Goal: Communication & Community: Answer question/provide support

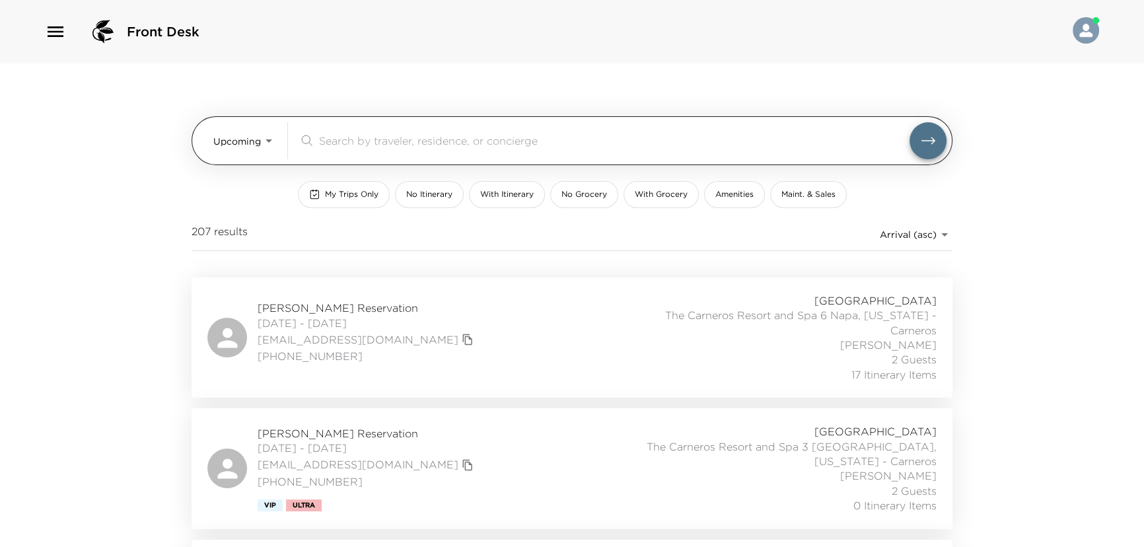
click at [356, 141] on input "search" at bounding box center [614, 140] width 591 height 15
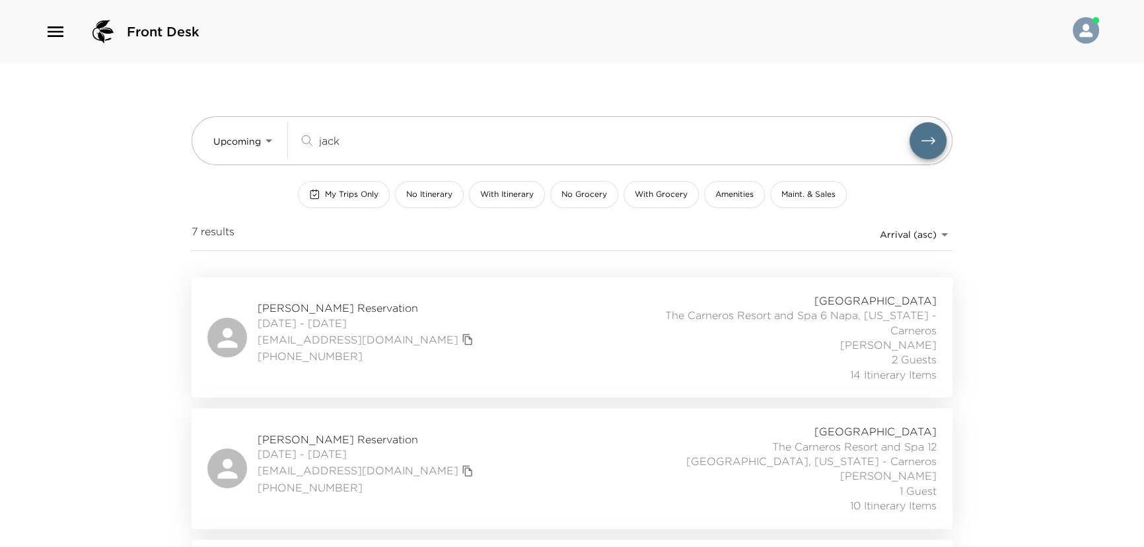
type input "jack"
click at [490, 330] on div "Bill Jackson Reservation 10/22/2025 - 10/26/2025 bjackson@kelleydrye.com 713-30…" at bounding box center [572, 337] width 730 height 89
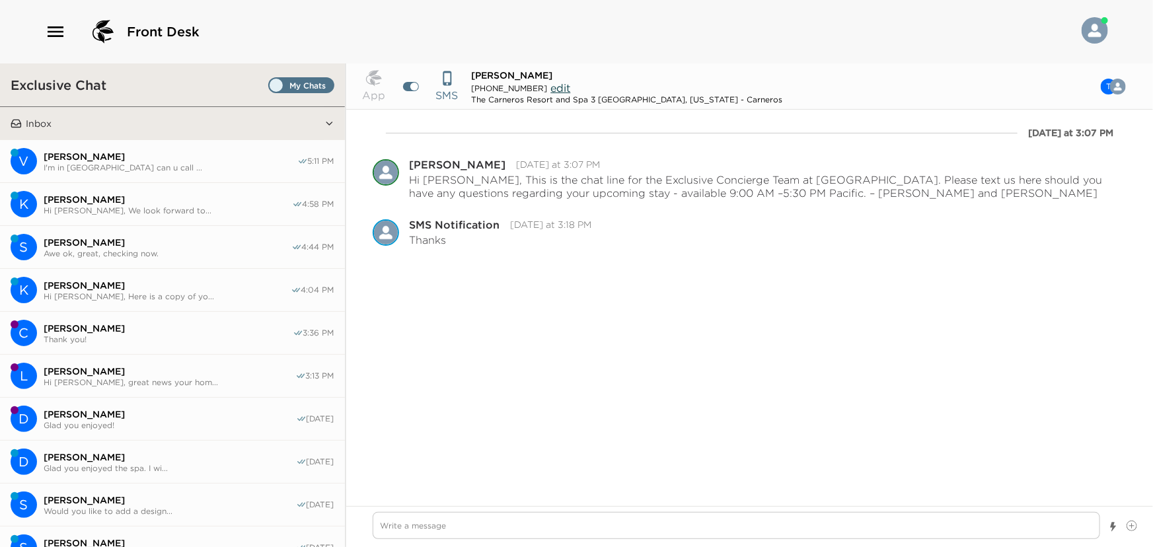
click at [73, 334] on span "Thank you!" at bounding box center [168, 339] width 249 height 10
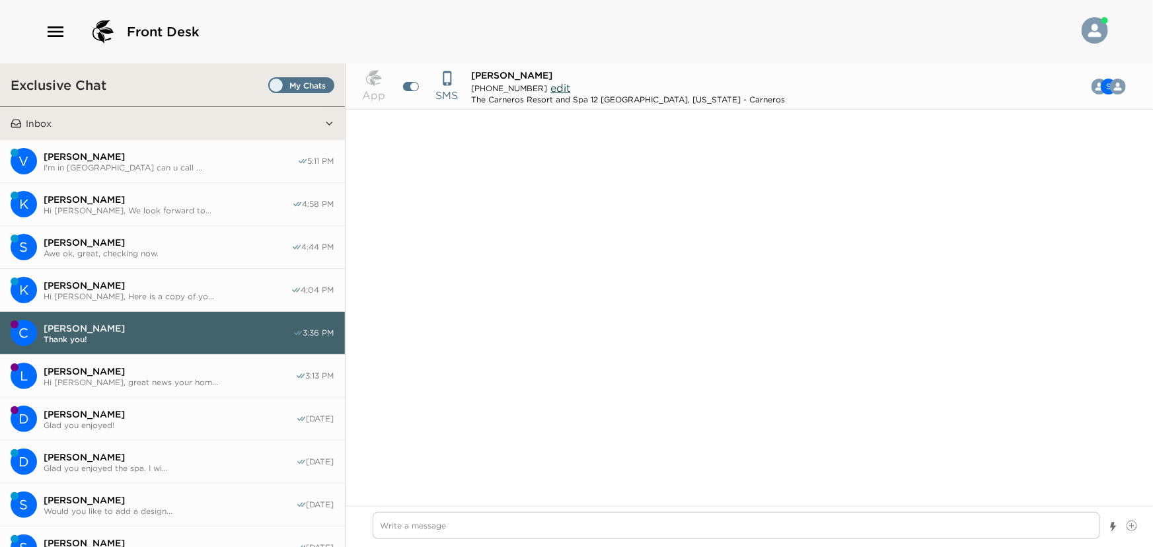
scroll to position [1217, 0]
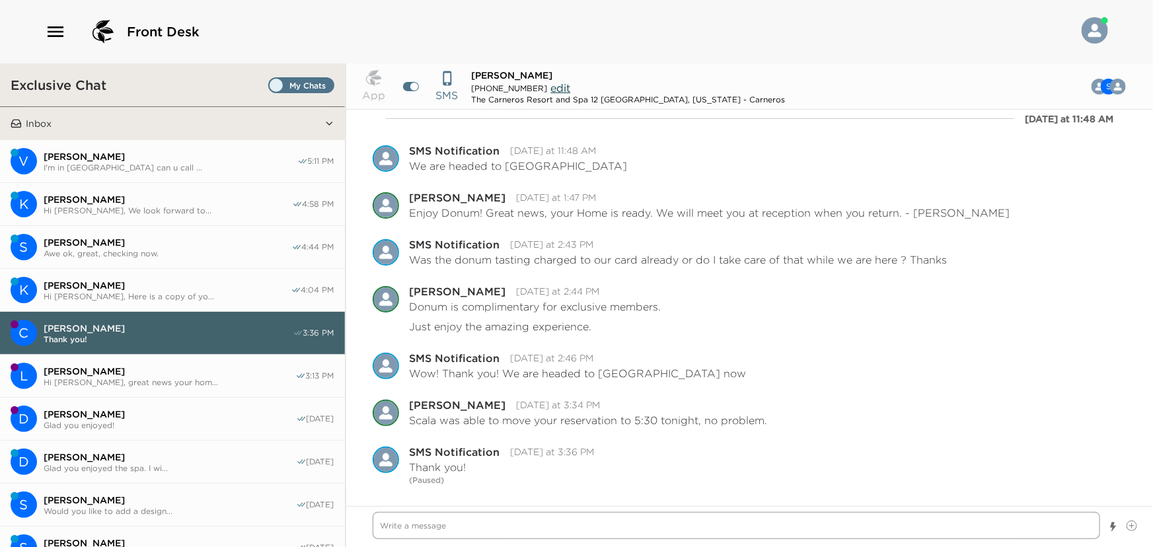
click at [421, 525] on textarea "Write a message" at bounding box center [737, 525] width 728 height 27
paste textarea "Good morning, we wanted to check in and see how everyone was settling in. Do yo…"
type textarea "x"
type textarea "Good morning, we wanted to check in and see how everyone was settling in. Do yo…"
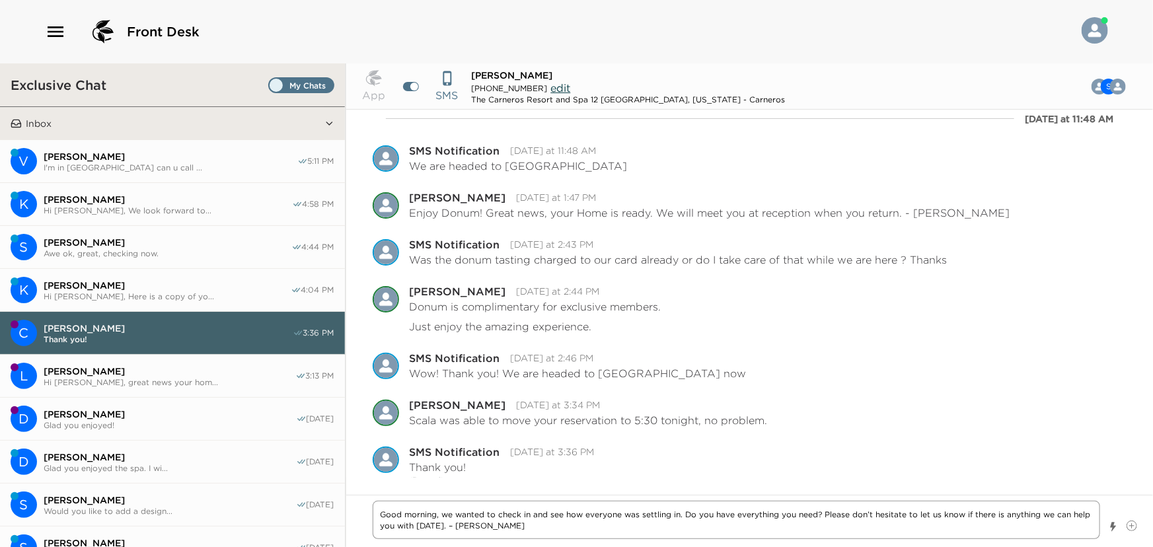
drag, startPoint x: 584, startPoint y: 515, endPoint x: 637, endPoint y: 511, distance: 53.1
click at [637, 511] on textarea "Good morning, we wanted to check in and see how everyone was settling in. Do yo…" at bounding box center [737, 520] width 728 height 38
type textarea "x"
type textarea "Good morning, we wanted to check in and see how y settling in. Do you have ever…"
type textarea "x"
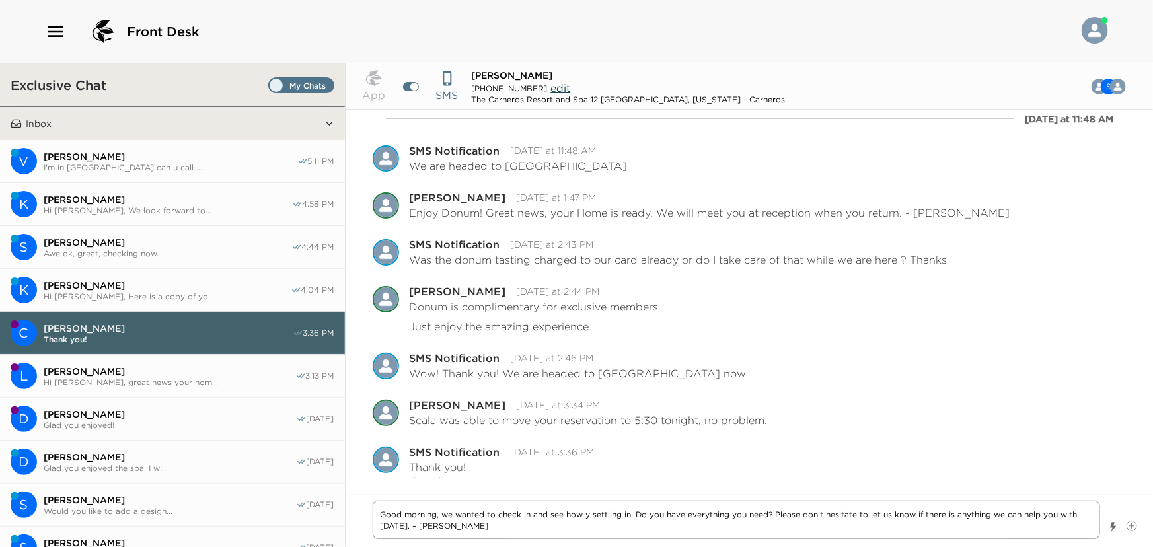
type textarea "Good morning, we wanted to check in and see how yo settling in. Do you have eve…"
type textarea "x"
type textarea "Good morning, we wanted to check in and see how you settling in. Do you have ev…"
type textarea "x"
type textarea "Good morning, we wanted to check in and see how you settling in. Do you have ev…"
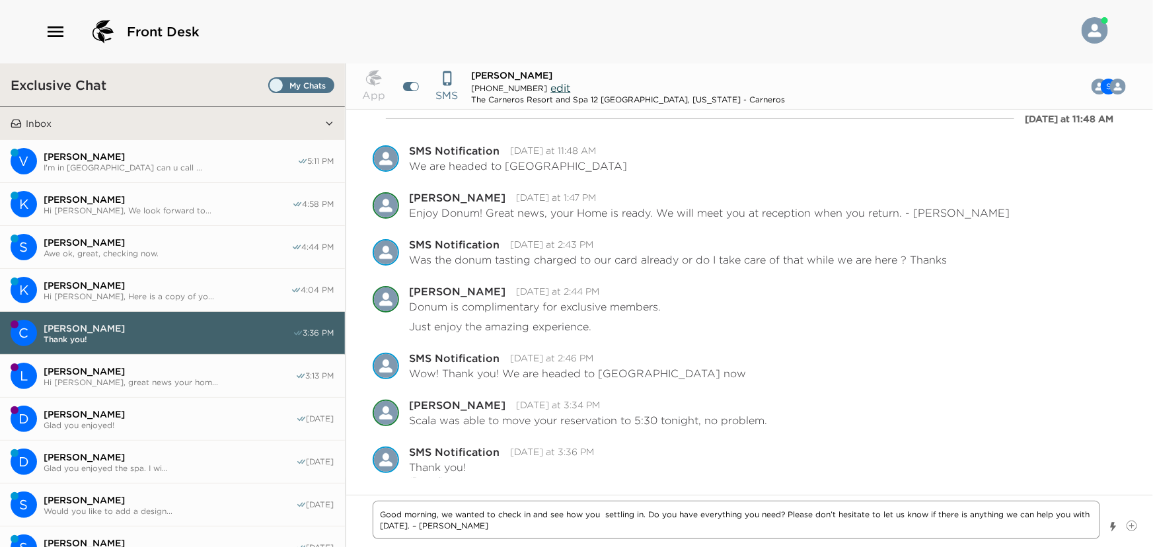
type textarea "x"
type textarea "Good morning, we wanted to check in and see how you w settling in. Do you have …"
type textarea "x"
type textarea "Good morning, we wanted to check in and see how you we settling in. Do you have…"
type textarea "x"
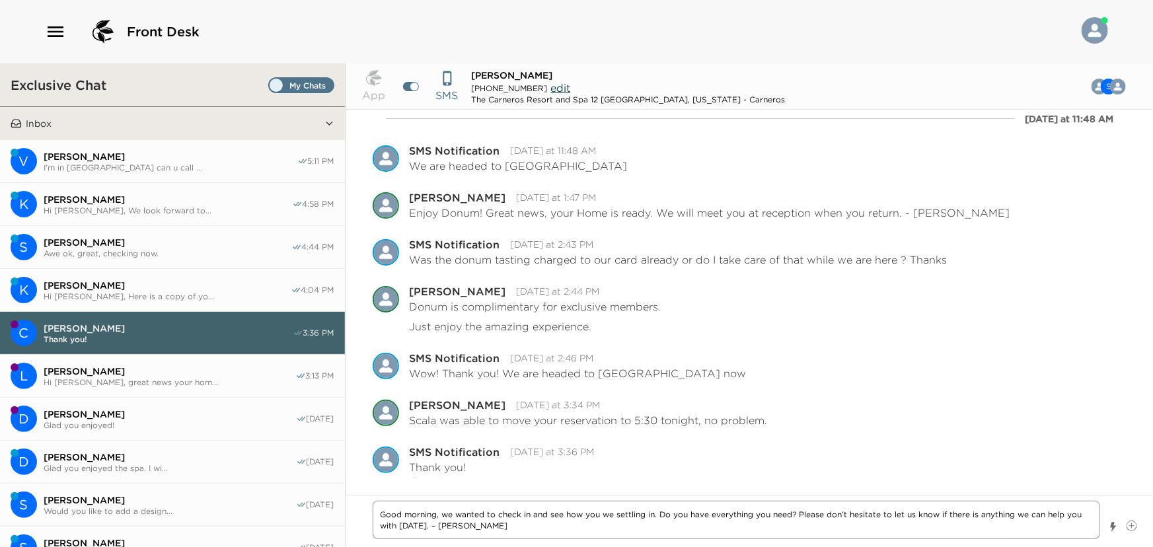
type textarea "Good morning, we wanted to check in and see how you wer settling in. Do you hav…"
type textarea "x"
type textarea "Good morning, we wanted to check in and see how you were settling in. Do you ha…"
click at [502, 527] on textarea "Good morning, we wanted to check in and see how you were settling in. Do you ha…" at bounding box center [737, 520] width 728 height 38
type textarea "x"
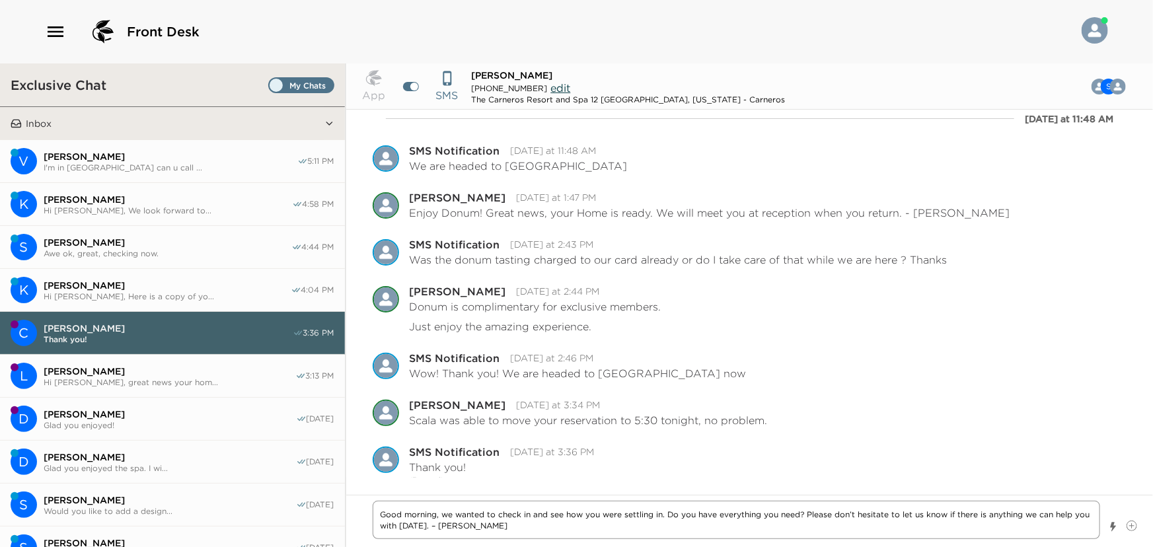
type textarea "Good morning, we wanted to check in and see how you were settling in. Do you ha…"
type textarea "x"
type textarea "Good morning, we wanted to check in and see how you were settling in. Do you ha…"
type textarea "x"
type textarea "Good morning, we wanted to check in and see how you were settling in. Do you ha…"
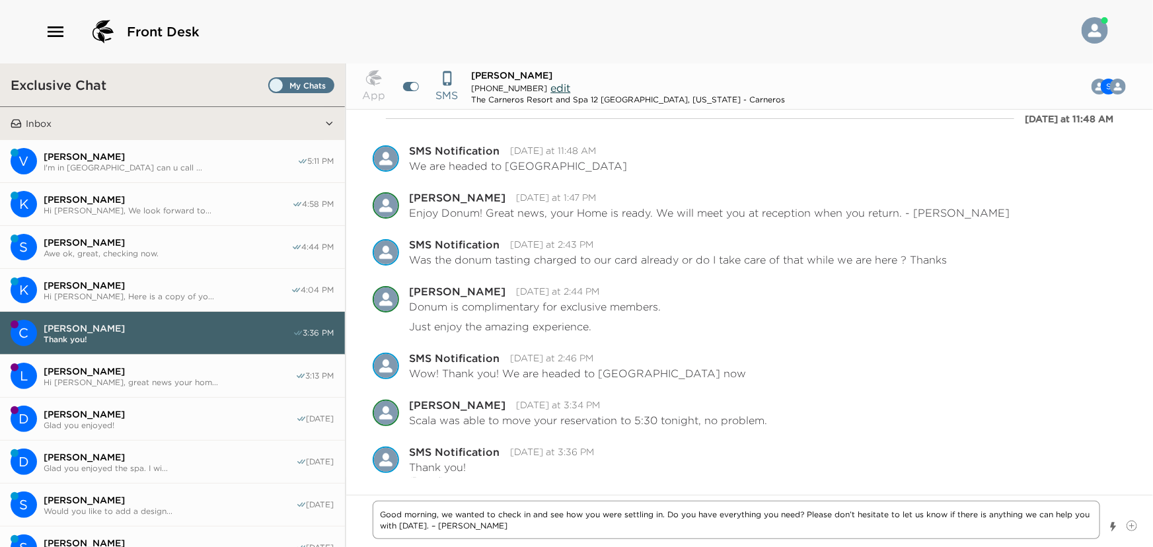
type textarea "x"
type textarea "Good morning, we wanted to check in and see how you were settling in. Do you ha…"
type textarea "x"
type textarea "Good morning, we wanted to check in and see how you were settling in. Do you ha…"
type textarea "x"
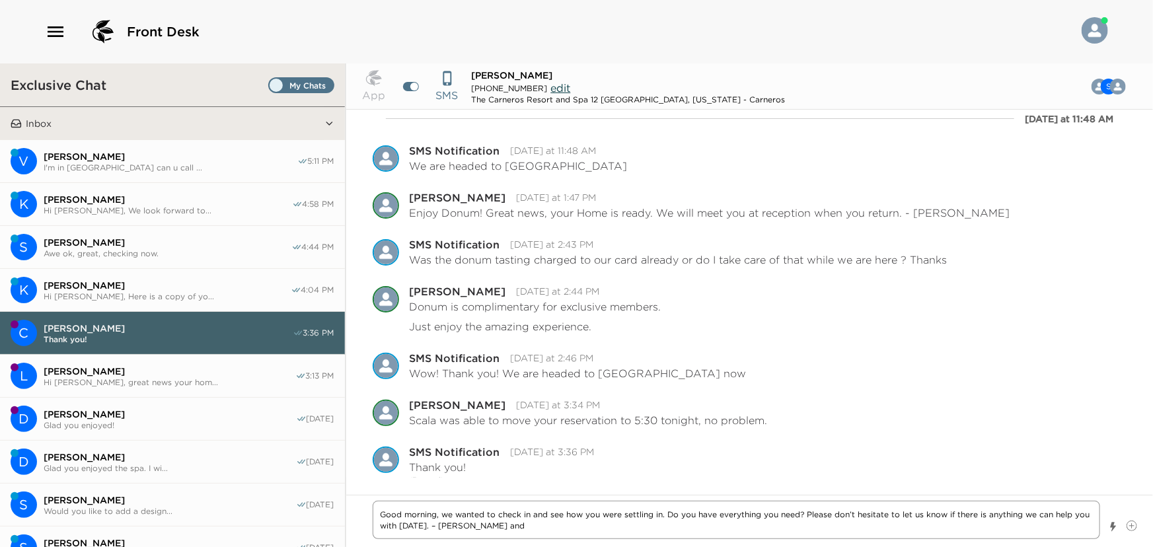
type textarea "Good morning, we wanted to check in and see how you were settling in. Do you ha…"
type textarea "x"
type textarea "Good morning, we wanted to check in and see how you were settling in. Do you ha…"
type textarea "x"
type textarea "Good morning, we wanted to check in and see how you were settling in. Do you ha…"
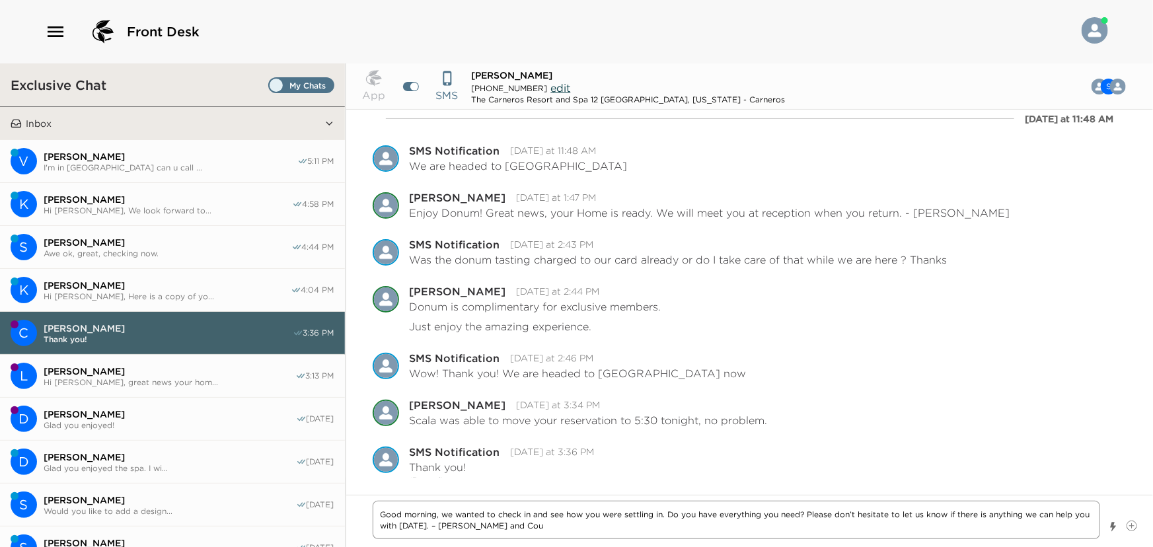
type textarea "x"
type textarea "Good morning, we wanted to check in and see how you were settling in. Do you ha…"
type textarea "x"
type textarea "Good morning, we wanted to check in and see how you were settling in. Do you ha…"
type textarea "x"
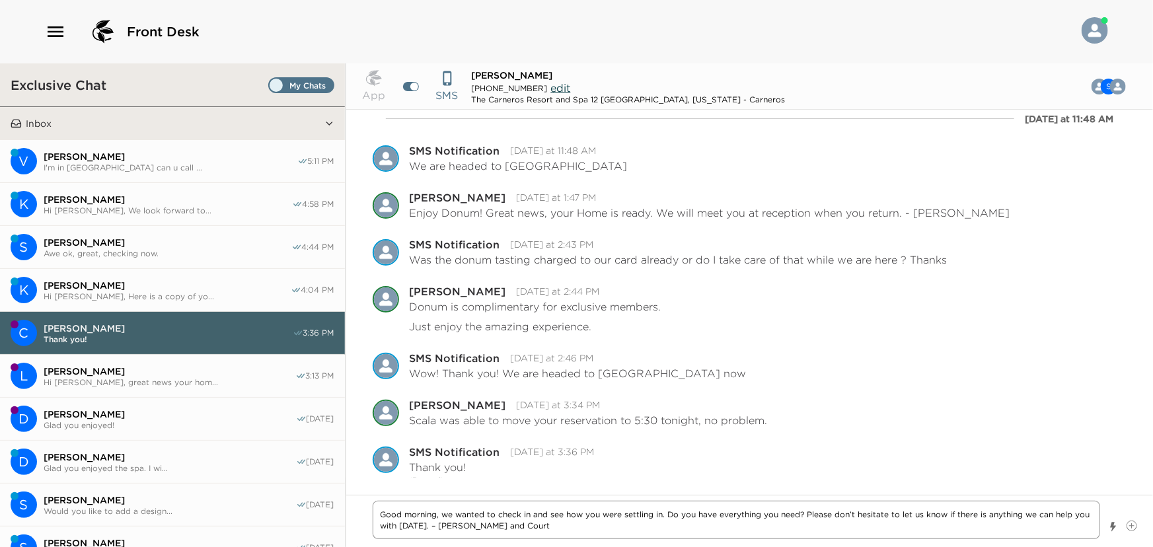
type textarea "Good morning, we wanted to check in and see how you were settling in. Do you ha…"
type textarea "x"
type textarea "Good morning, we wanted to check in and see how you were settling in. Do you ha…"
type textarea "x"
type textarea "Good morning, we wanted to check in and see how you were settling in. Do you ha…"
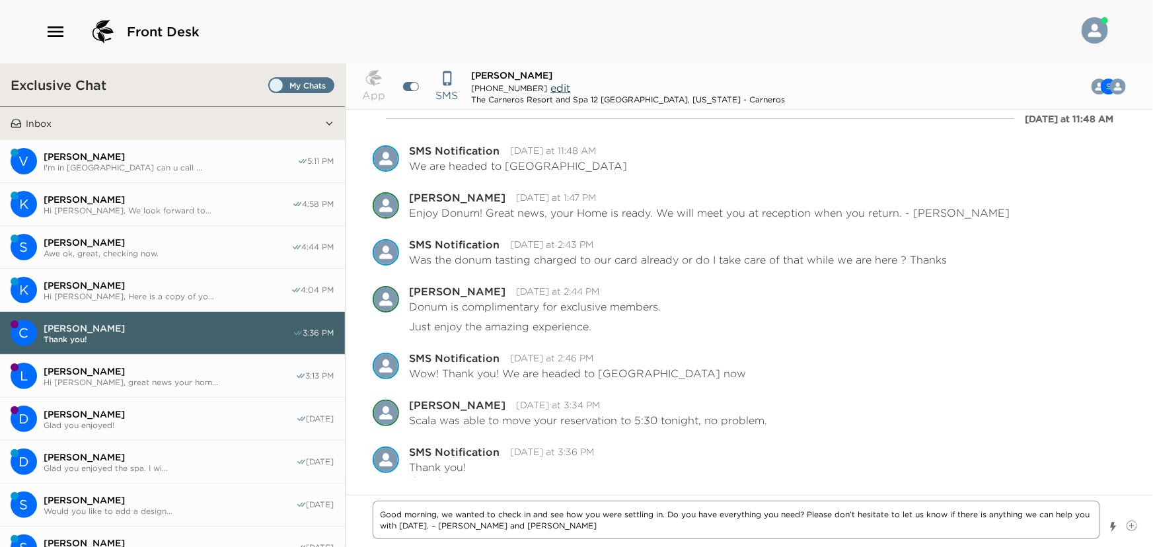
type textarea "x"
type textarea "Good morning, we wanted to check in and see how you were settling in. Do you ha…"
type textarea "x"
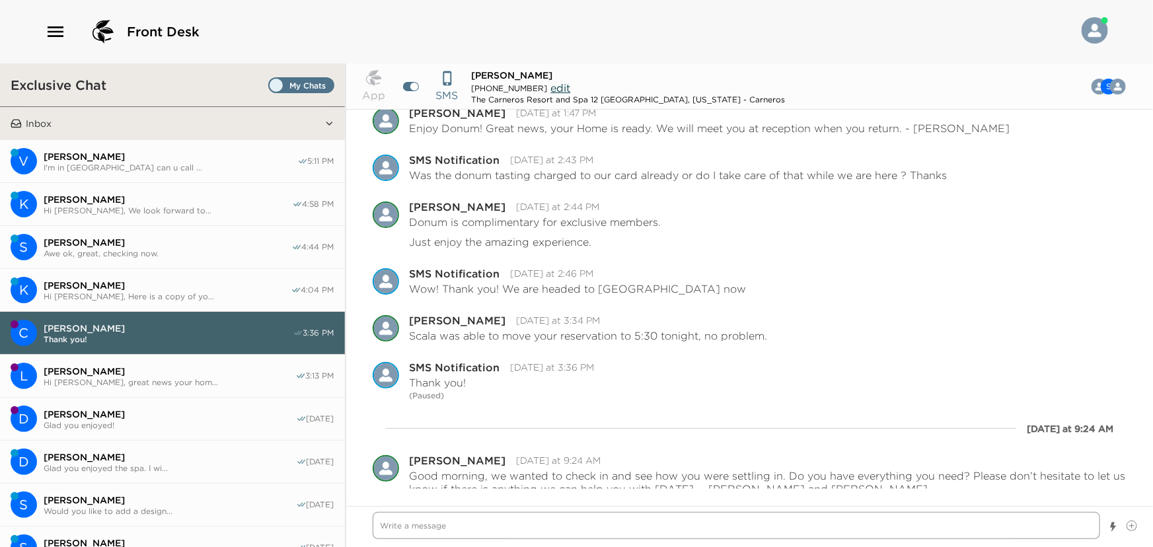
scroll to position [1310, 0]
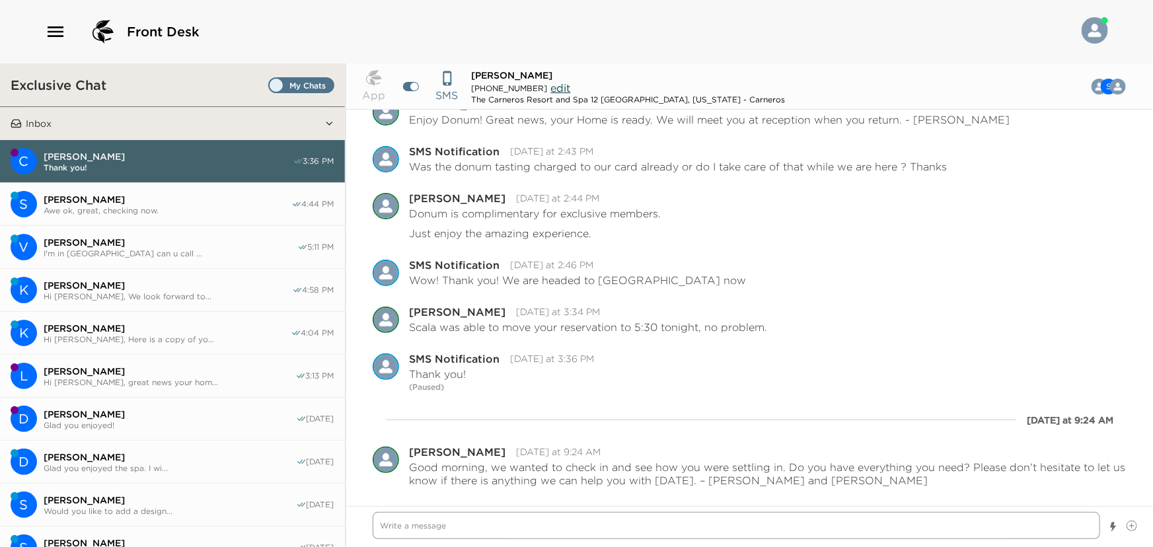
type textarea "x"
click at [63, 240] on span "[PERSON_NAME]" at bounding box center [171, 243] width 254 height 12
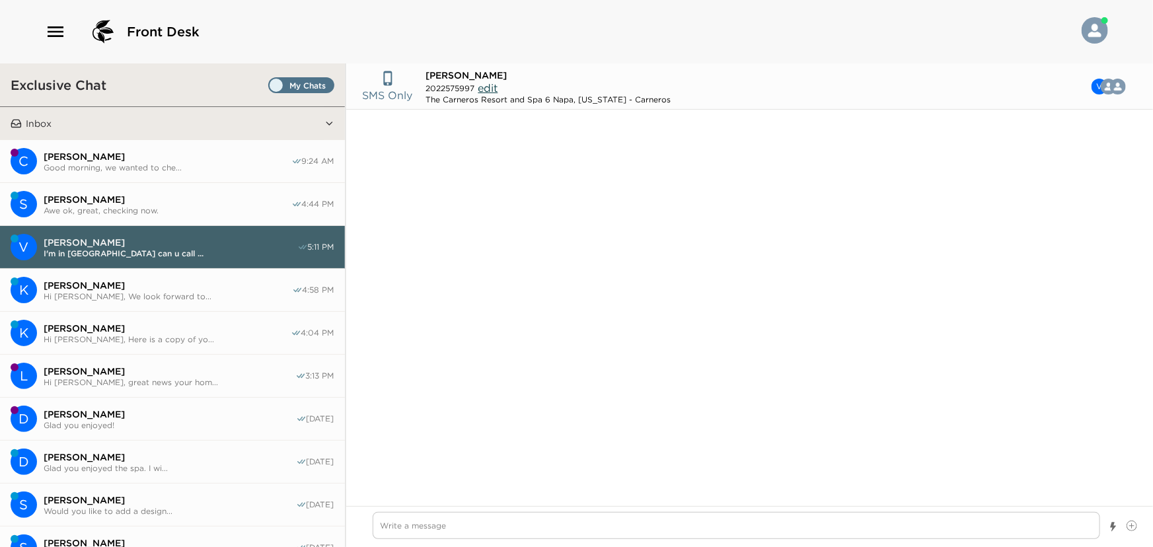
scroll to position [515, 0]
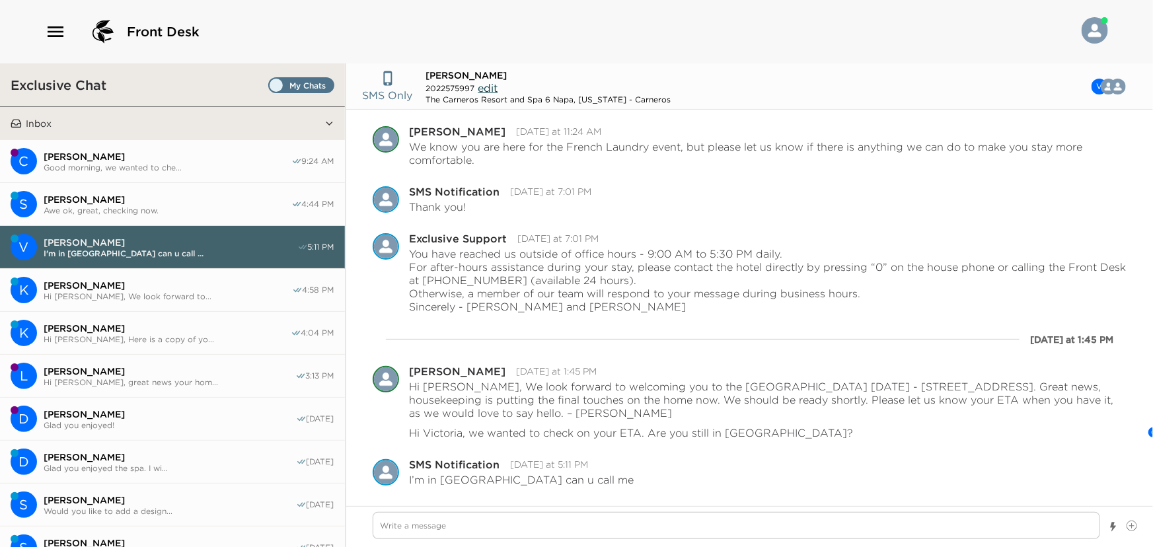
click at [79, 370] on span "[PERSON_NAME]" at bounding box center [170, 371] width 252 height 12
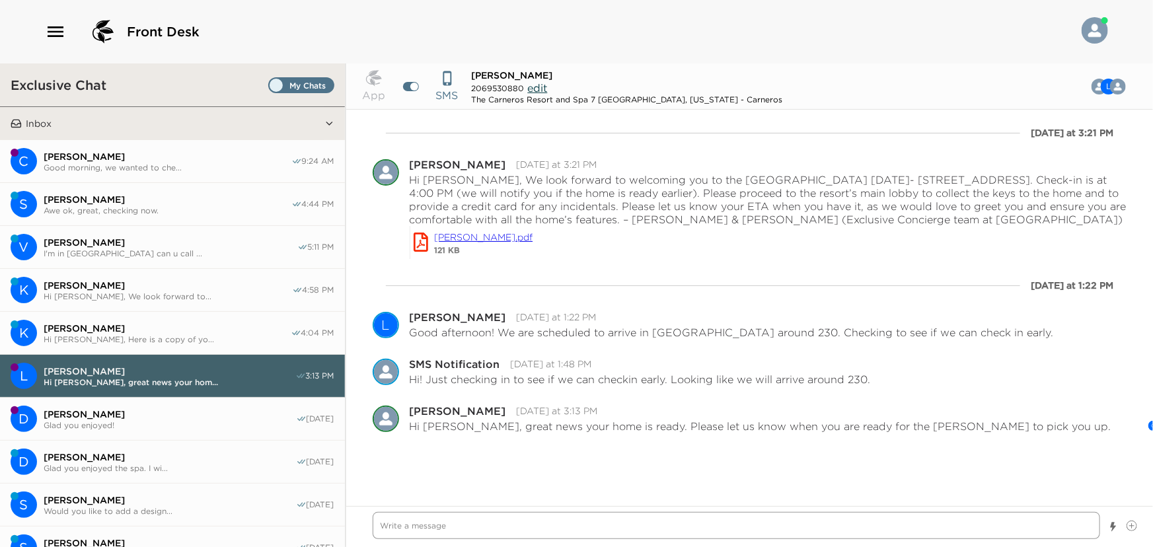
click at [414, 523] on textarea "Write a message" at bounding box center [737, 525] width 728 height 27
paste textarea "Good morning, we wanted to check in and see how everyone was settling in. Do yo…"
type textarea "x"
type textarea "Good morning, we wanted to check in and see how everyone was settling in. Do yo…"
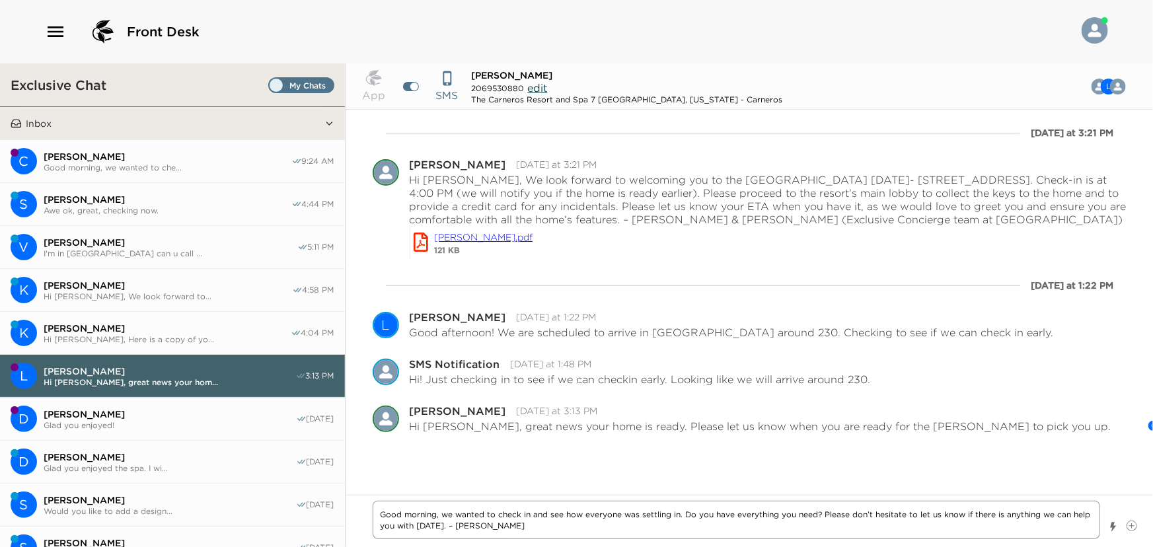
click at [557, 528] on textarea "Good morning, we wanted to check in and see how everyone was settling in. Do yo…" at bounding box center [737, 520] width 728 height 38
type textarea "x"
type textarea "Good morning, we wanted to check in and see how everyone was settling in. Do yo…"
type textarea "x"
type textarea "Good morning, we wanted to check in and see how everyone was settling in. Do yo…"
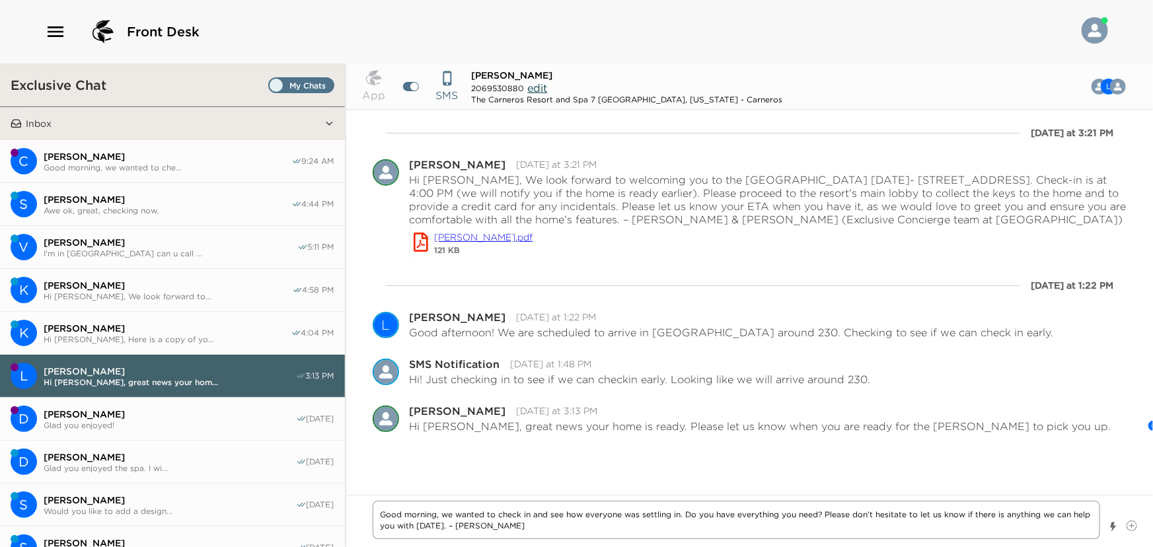
type textarea "x"
type textarea "Good morning, we wanted to check in and see how everyone was settling in. Do yo…"
type textarea "x"
type textarea "Good morning, we wanted to check in and see how everyone was settling in. Do yo…"
type textarea "x"
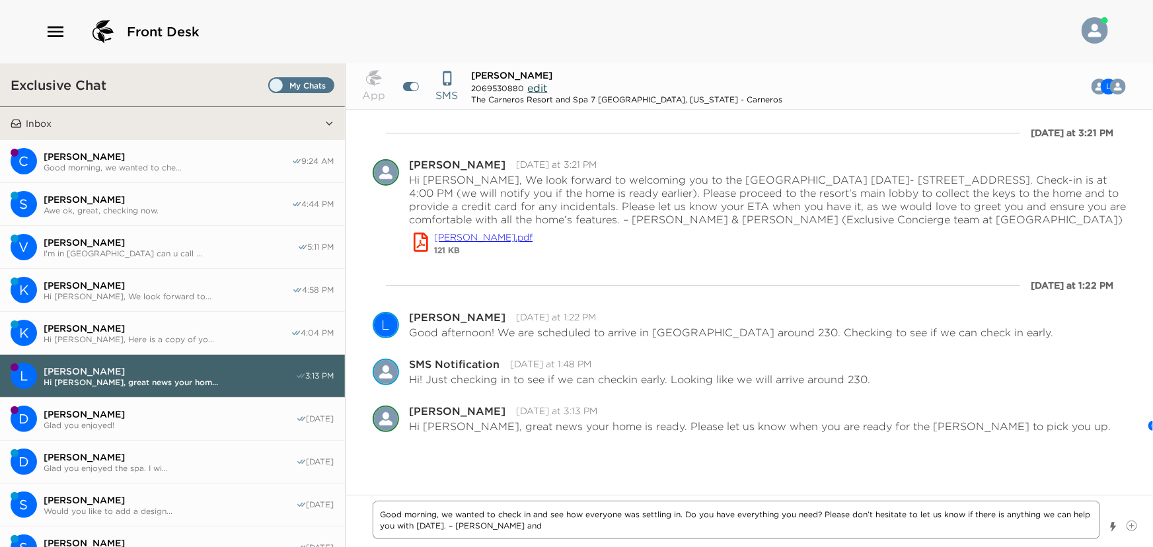
type textarea "Good morning, we wanted to check in and see how everyone was settling in. Do yo…"
type textarea "x"
type textarea "Good morning, we wanted to check in and see how everyone was settling in. Do yo…"
type textarea "x"
type textarea "Good morning, we wanted to check in and see how everyone was settling in. Do yo…"
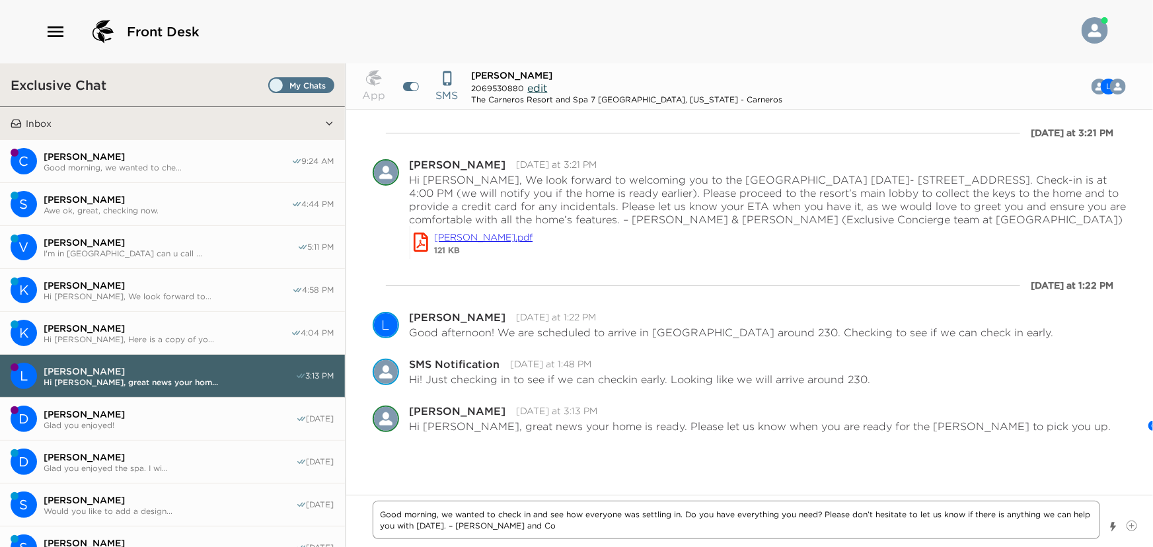
type textarea "x"
type textarea "Good morning, we wanted to check in and see how everyone was settling in. Do yo…"
type textarea "x"
type textarea "Good morning, we wanted to check in and see how everyone was settling in. Do yo…"
type textarea "x"
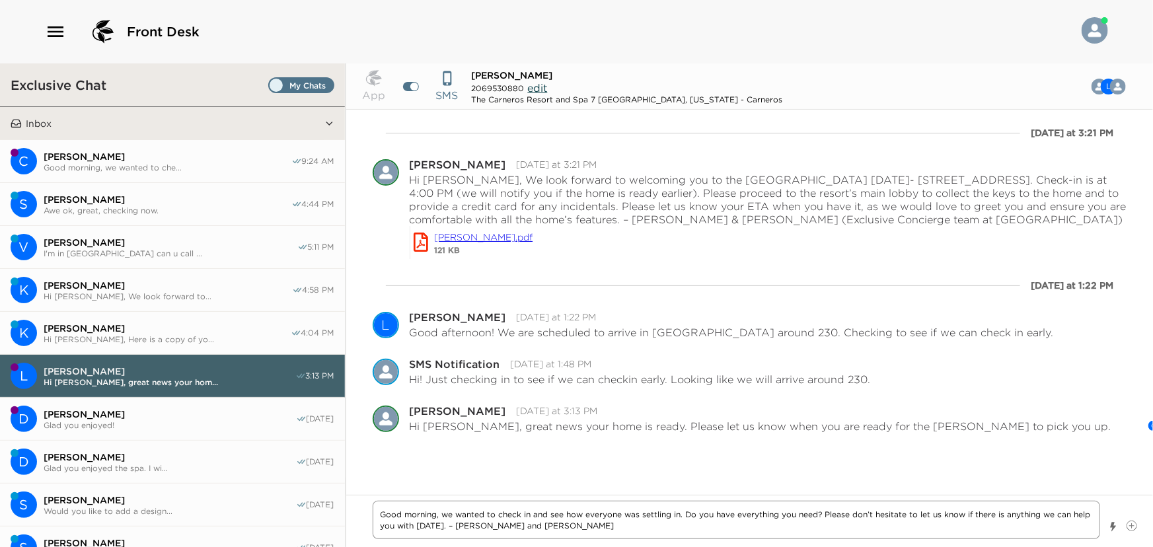
type textarea "Good morning, we wanted to check in and see how everyone was settling in. Do yo…"
type textarea "x"
type textarea "Good morning, we wanted to check in and see how everyone was settling in. Do yo…"
type textarea "x"
type textarea "Good morning, we wanted to check in and see how everyone was settling in. Do yo…"
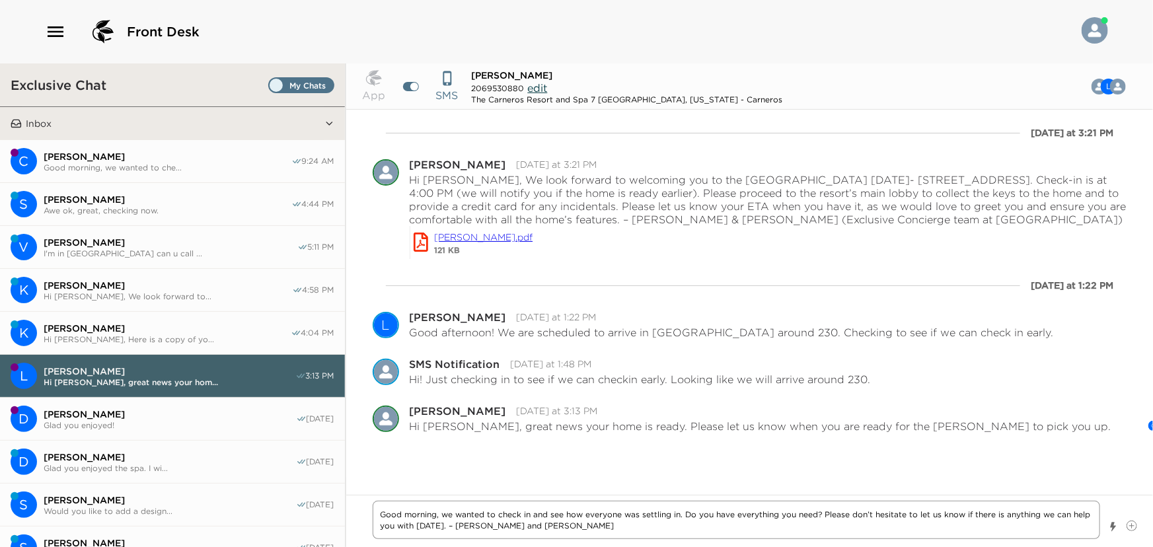
type textarea "x"
type textarea "Good morning, we wanted to check in and see how everyone was settling in. Do yo…"
type textarea "x"
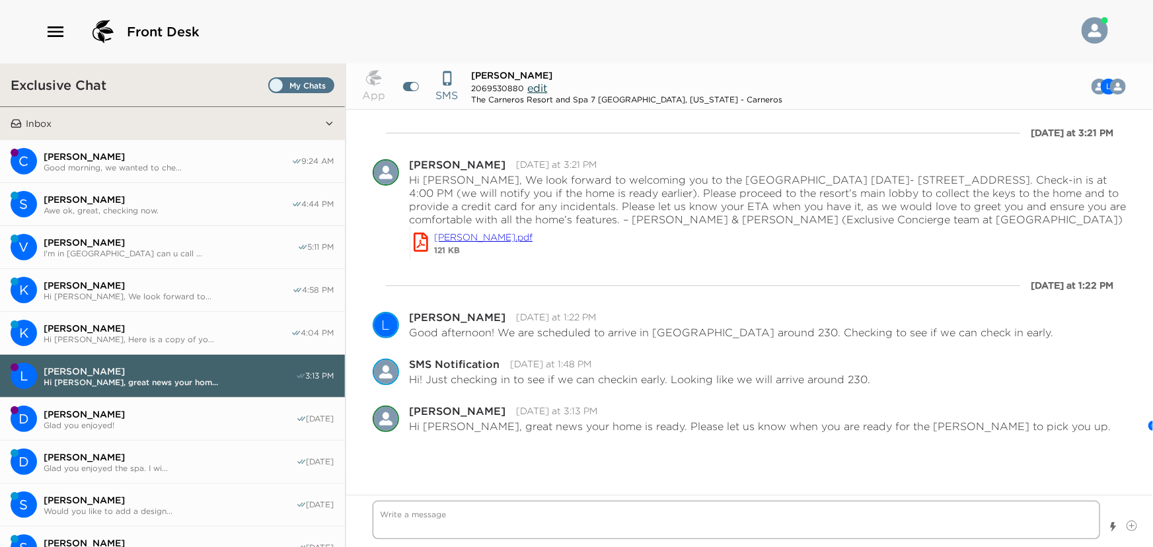
scroll to position [40, 0]
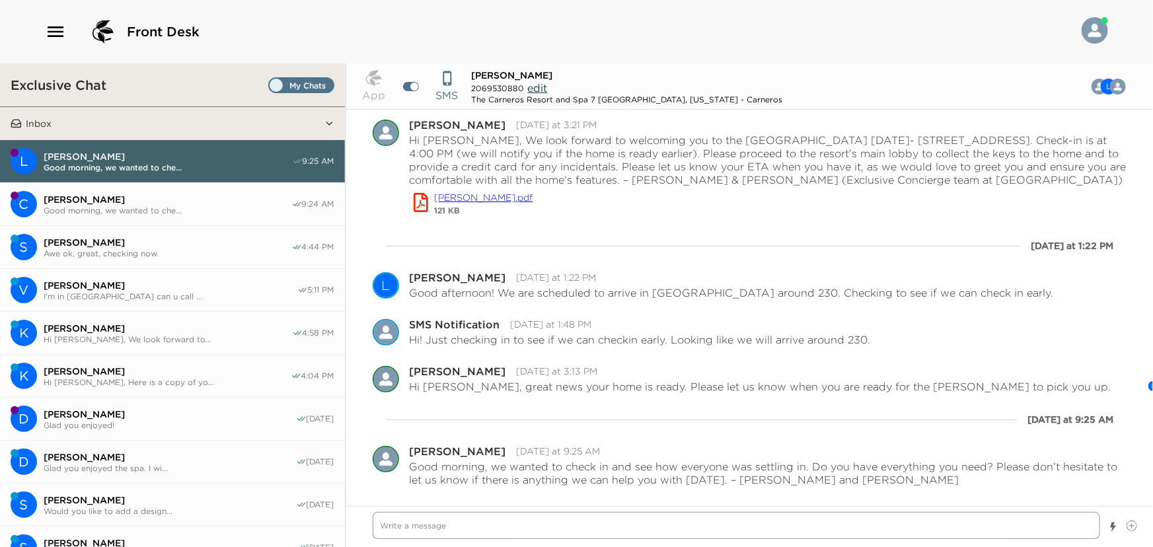
type textarea "x"
click at [103, 243] on span "[PERSON_NAME]" at bounding box center [168, 243] width 248 height 12
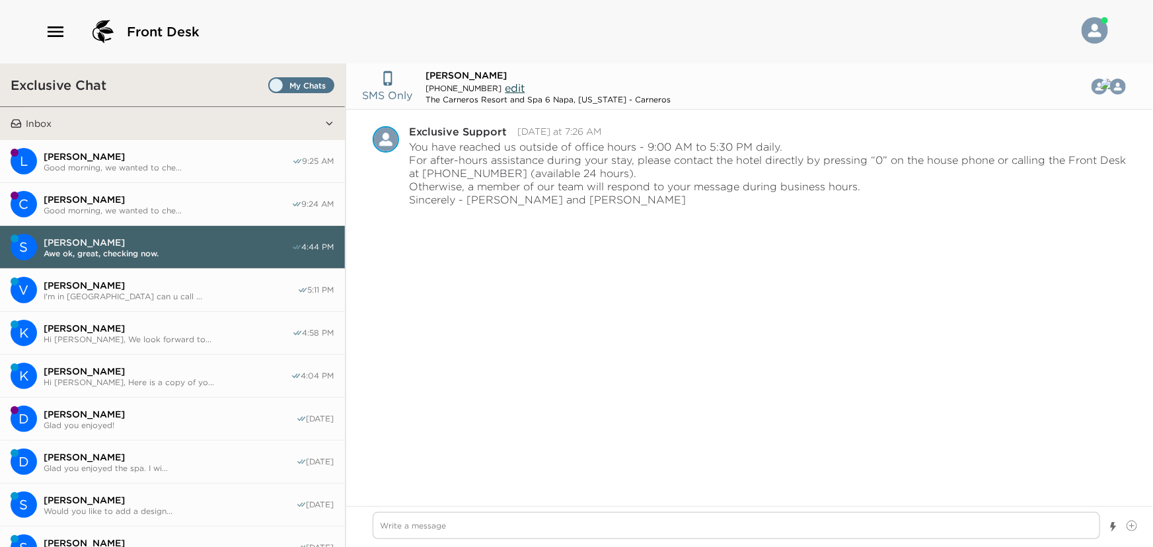
scroll to position [1329, 0]
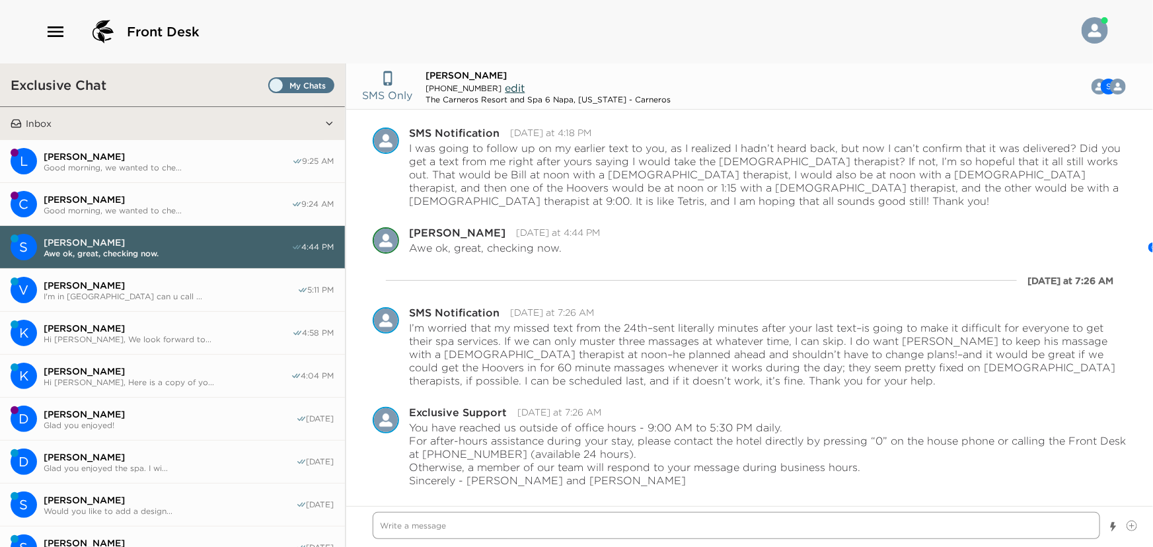
click at [459, 531] on textarea "Write a message" at bounding box center [737, 525] width 728 height 27
type textarea "x"
type textarea "N"
type textarea "x"
type textarea "No"
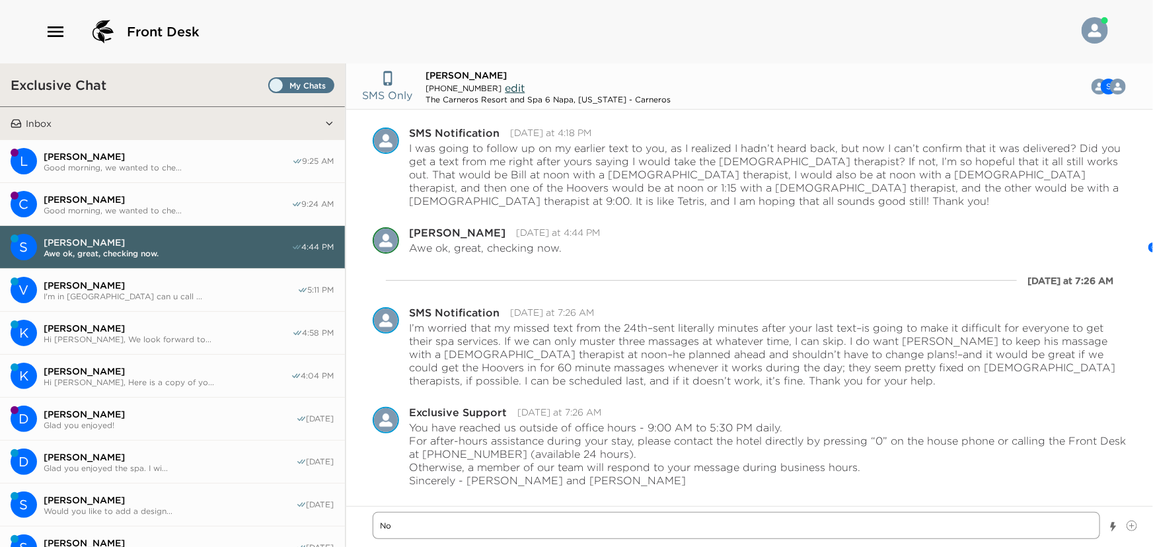
type textarea "x"
type textarea "N"
type textarea "x"
type textarea "I"
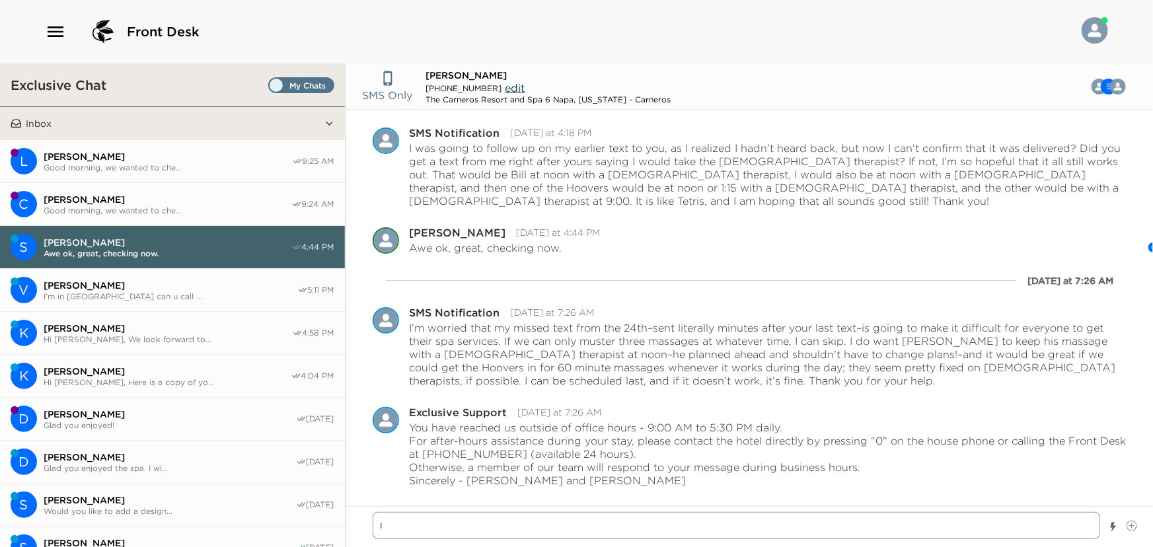
type textarea "x"
type textarea "I"
type textarea "x"
type textarea "I t"
type textarea "x"
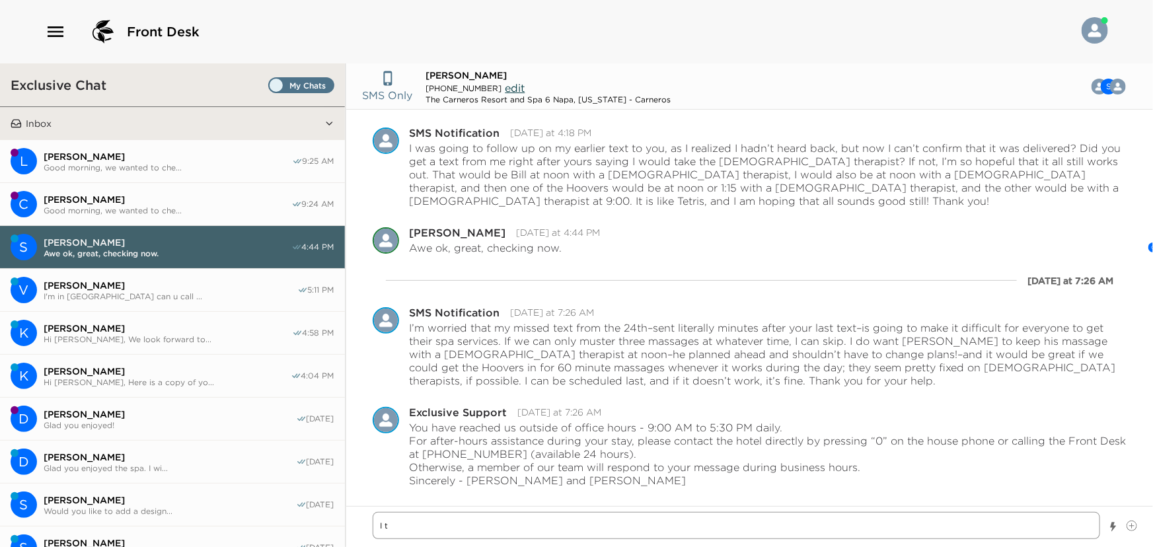
type textarea "I th"
type textarea "x"
type textarea "I thi"
type textarea "x"
type textarea "I thin"
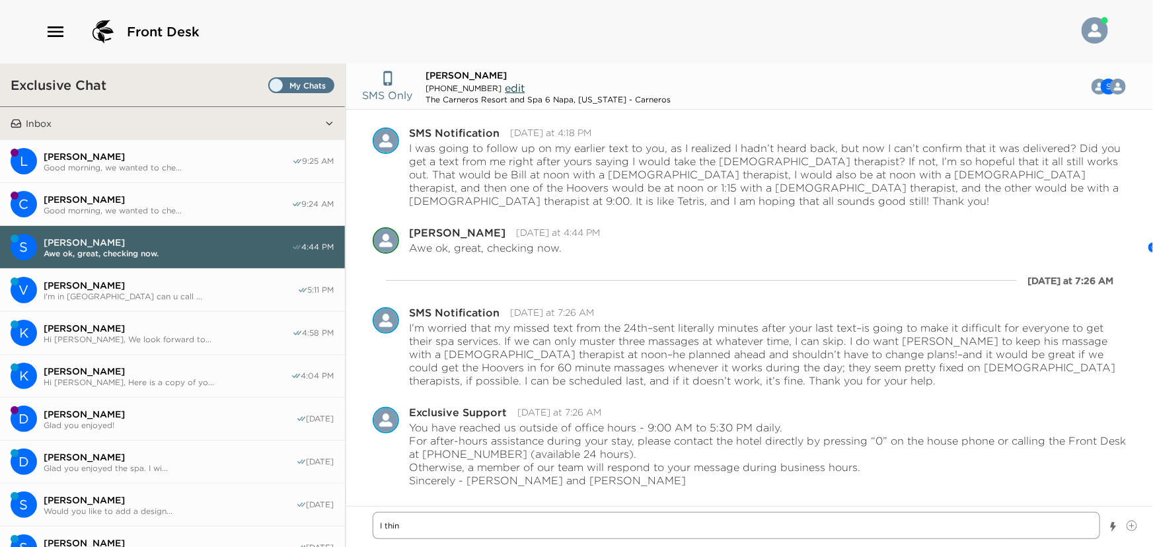
type textarea "x"
type textarea "I think"
type textarea "x"
type textarea "I think"
type textarea "x"
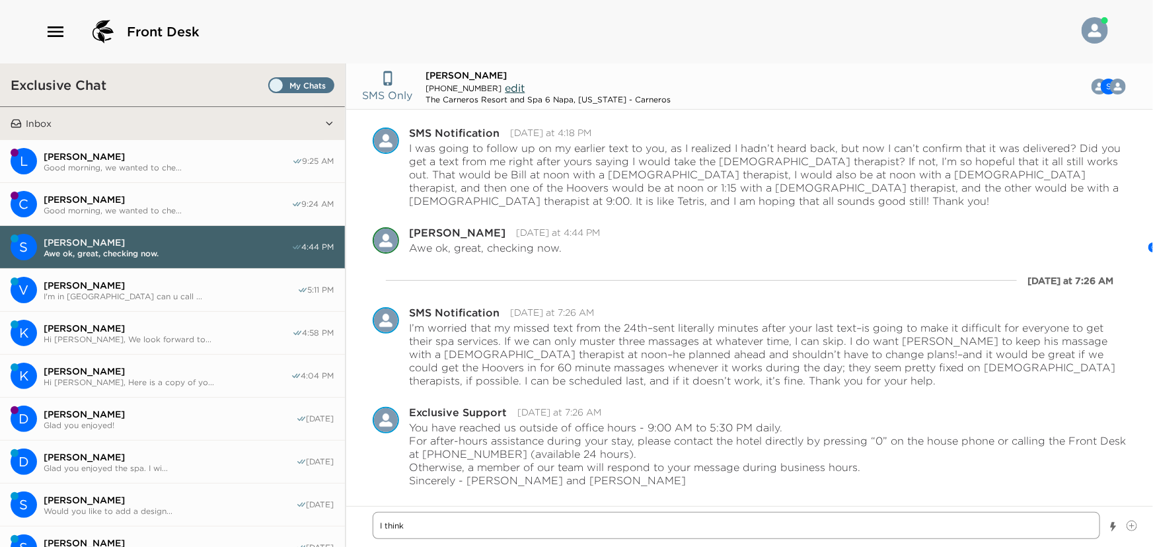
type textarea "I think w"
type textarea "x"
type textarea "I think we"
type textarea "x"
type textarea "I think we"
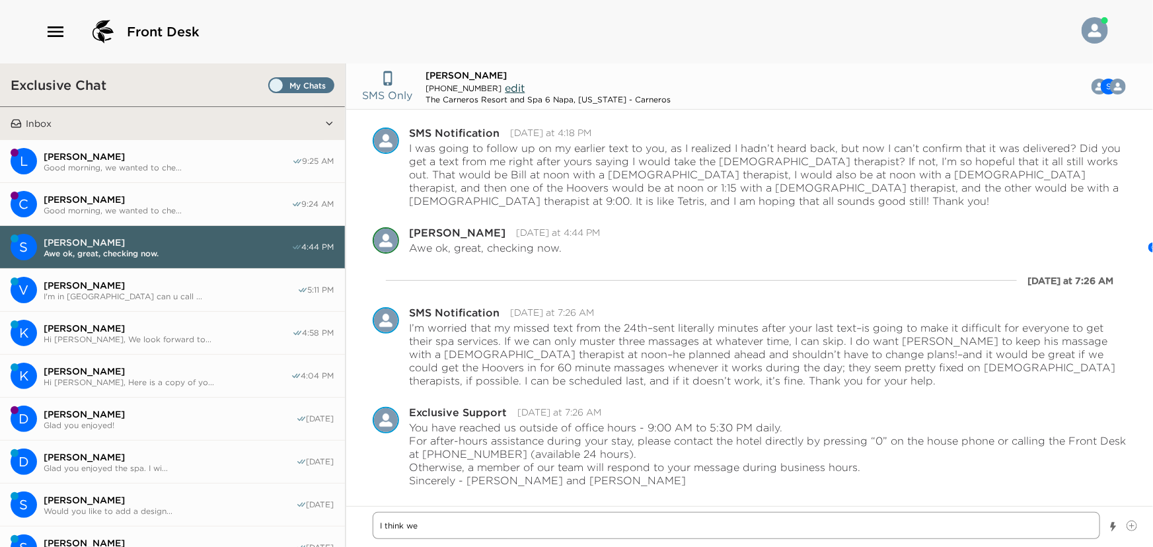
type textarea "x"
type textarea "I think we a"
type textarea "x"
type textarea "I think we ar"
type textarea "x"
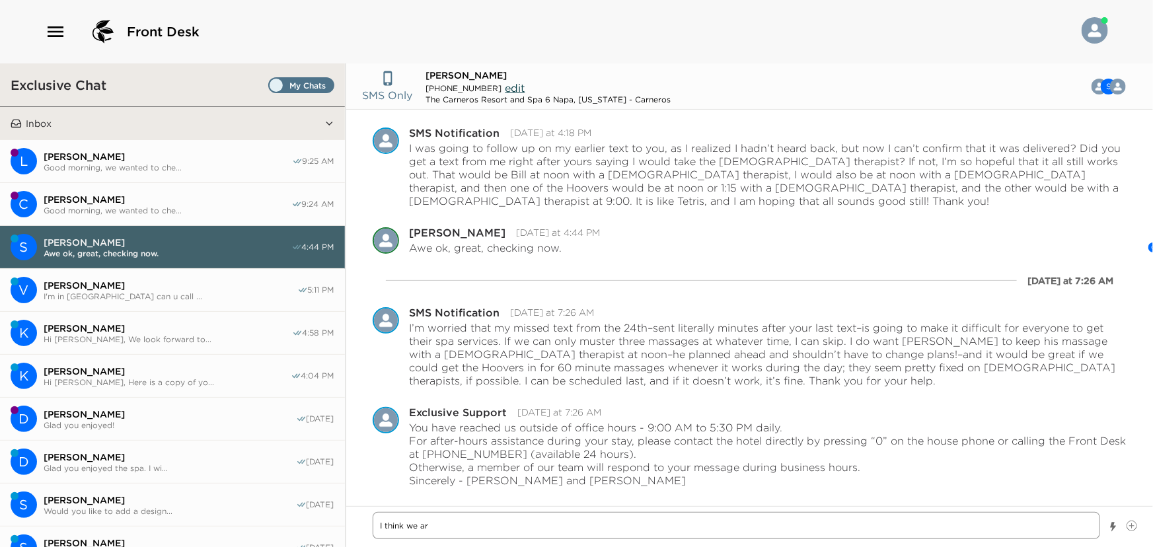
type textarea "I think we are"
type textarea "x"
type textarea "I think we are"
type textarea "x"
type textarea "I think we are a"
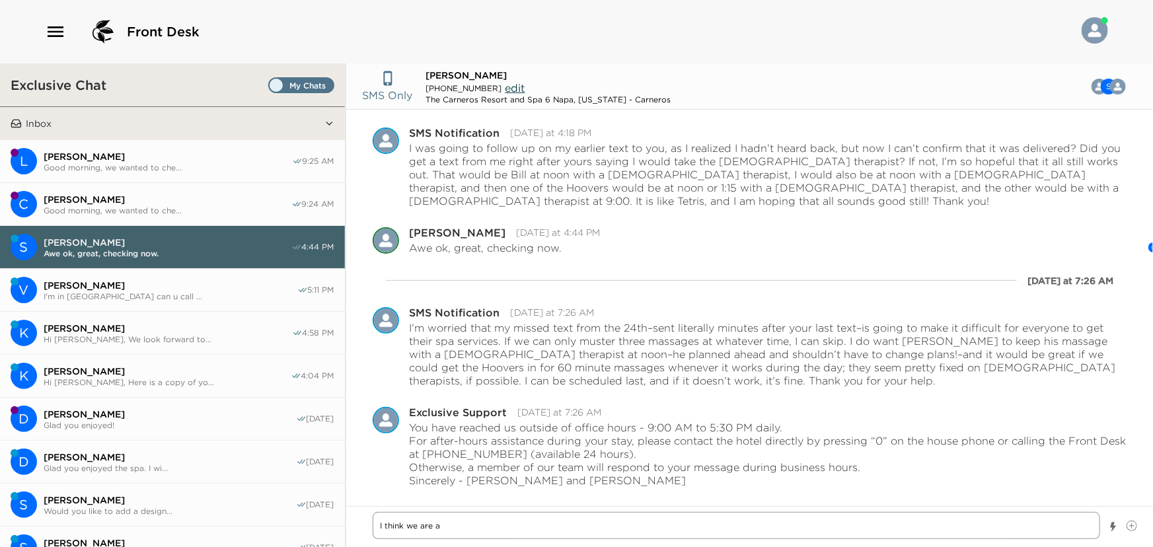
type textarea "x"
type textarea "I think we are al"
type textarea "x"
type textarea "I think we are all"
type textarea "x"
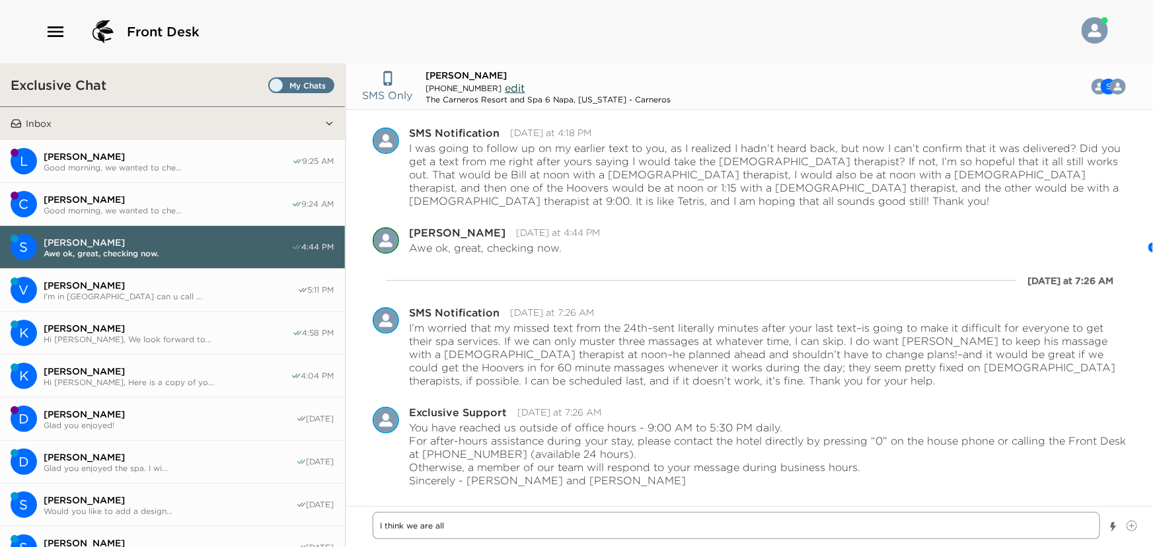
type textarea "I think we are all"
type textarea "x"
type textarea "I think we are all s"
type textarea "x"
type textarea "I think we are all se"
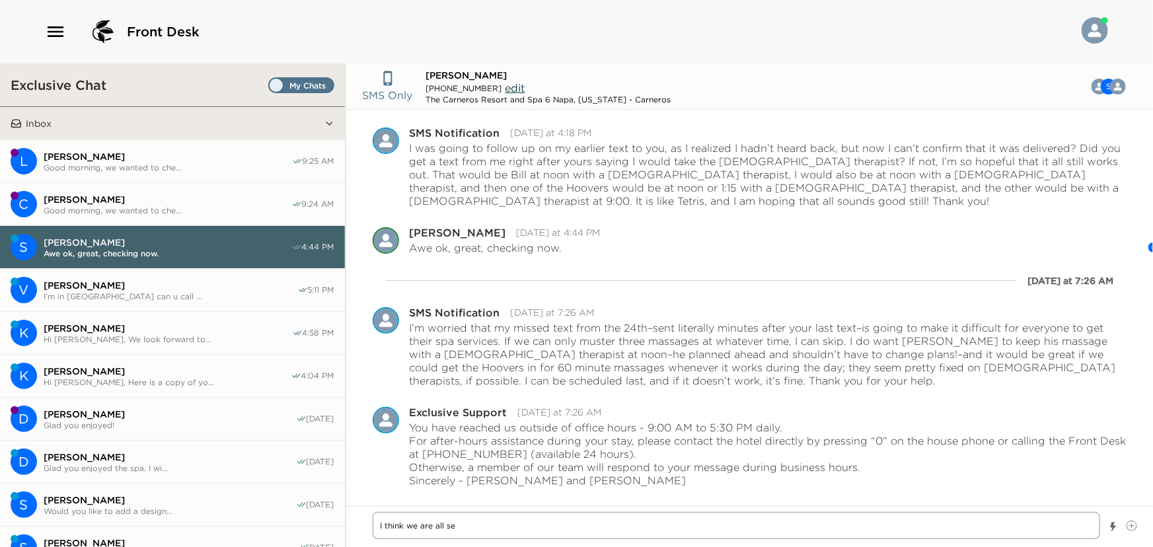
type textarea "x"
type textarea "I think we are all set"
type textarea "x"
type textarea "I think we are all sett"
type textarea "x"
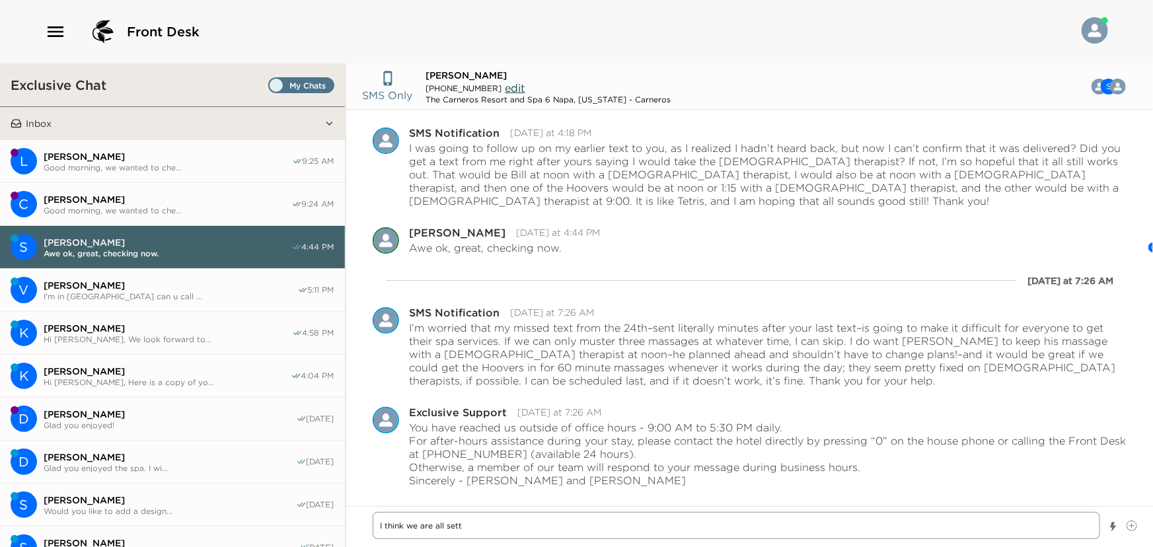
type textarea "I think we are all set"
type textarea "x"
type textarea "I think we are all set."
type textarea "x"
type textarea "I think we are all set."
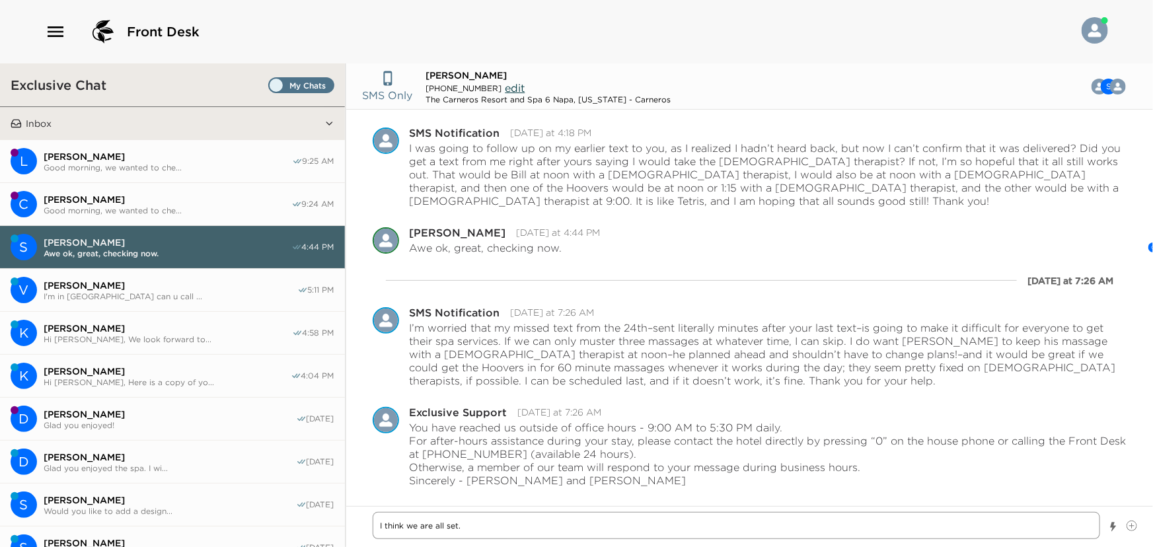
type textarea "x"
type textarea "I think we are all set. I"
type textarea "x"
type textarea "I think we are all set. It"
type textarea "x"
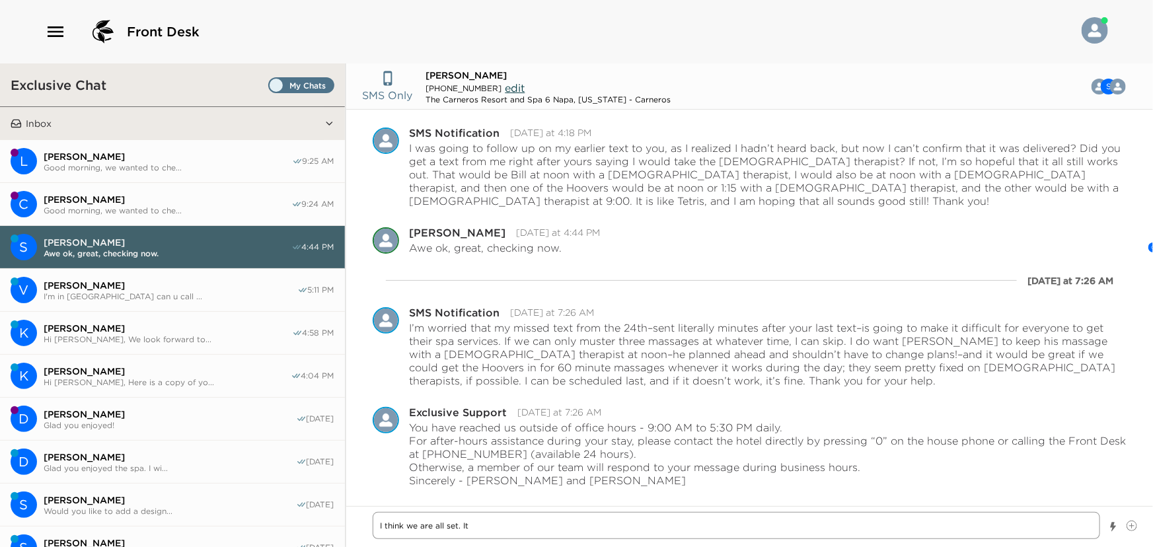
type textarea "I think we are all set. It"
type textarea "x"
type textarea "I think we are all set. It w"
type textarea "x"
type textarea "I think we are all set. It wi"
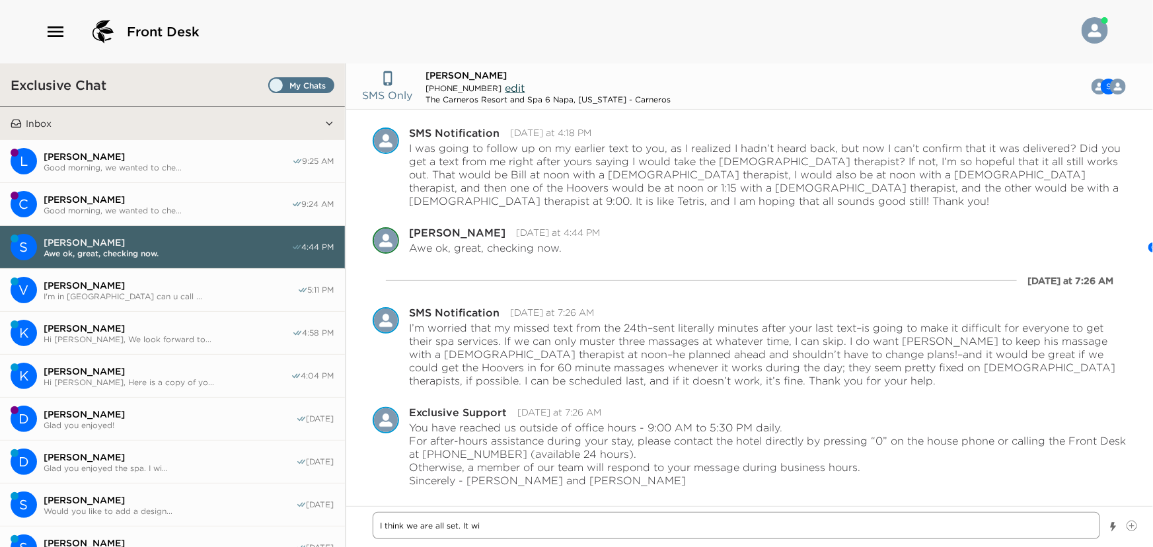
type textarea "x"
type textarea "I think we are all set. It wil"
type textarea "x"
type textarea "I think we are all set. It will"
type textarea "x"
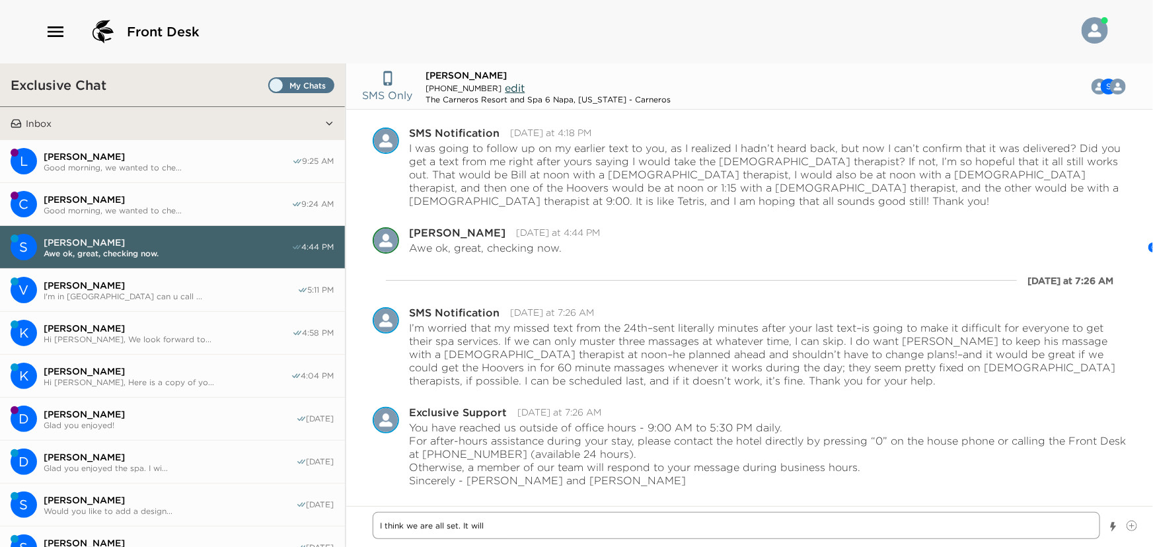
type textarea "I think we are all set. It will"
type textarea "x"
type textarea "I think we are all set. It will b"
type textarea "x"
type textarea "I think we are all set. It will be"
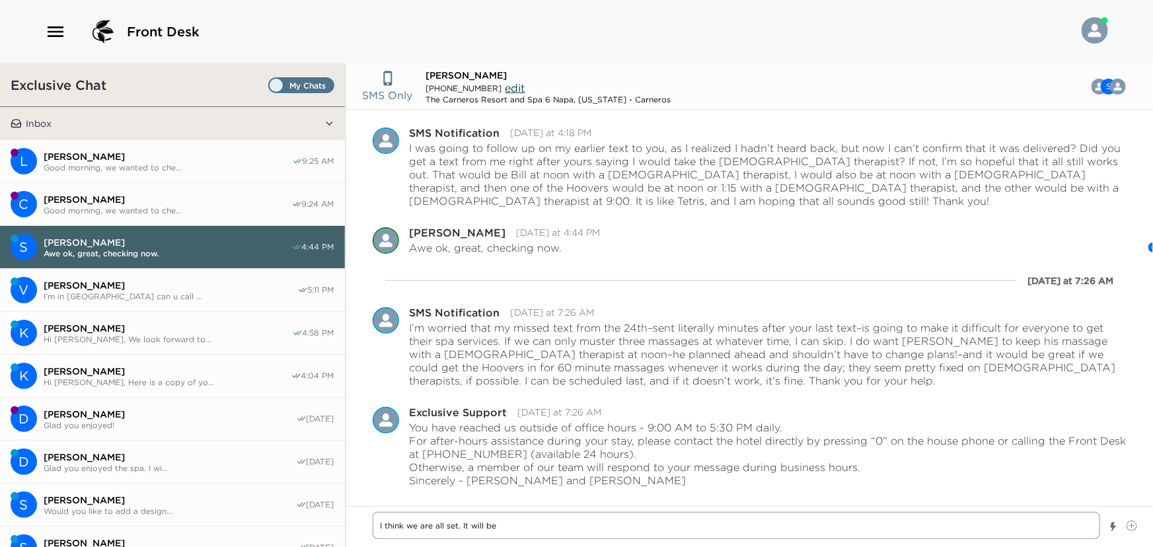
type textarea "x"
type textarea "I think we are all set. It will be"
type textarea "x"
type textarea "I think we are all set. It will be y"
type textarea "x"
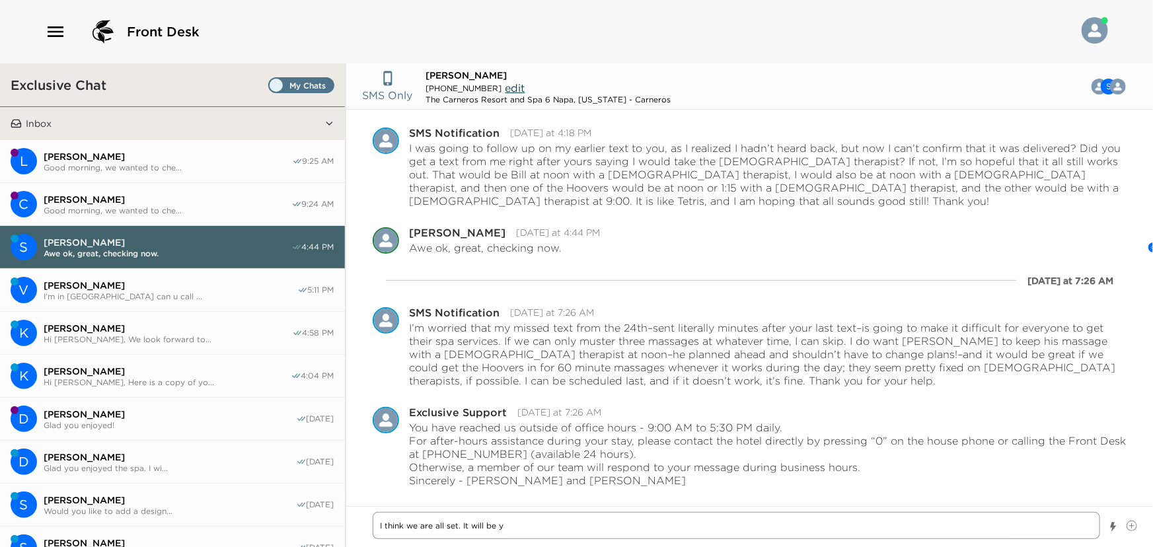
type textarea "I think we are all set. It will be yo"
type textarea "x"
type textarea "I think we are all set. It will be you"
type textarea "x"
type textarea "I think we are all set. It will be you"
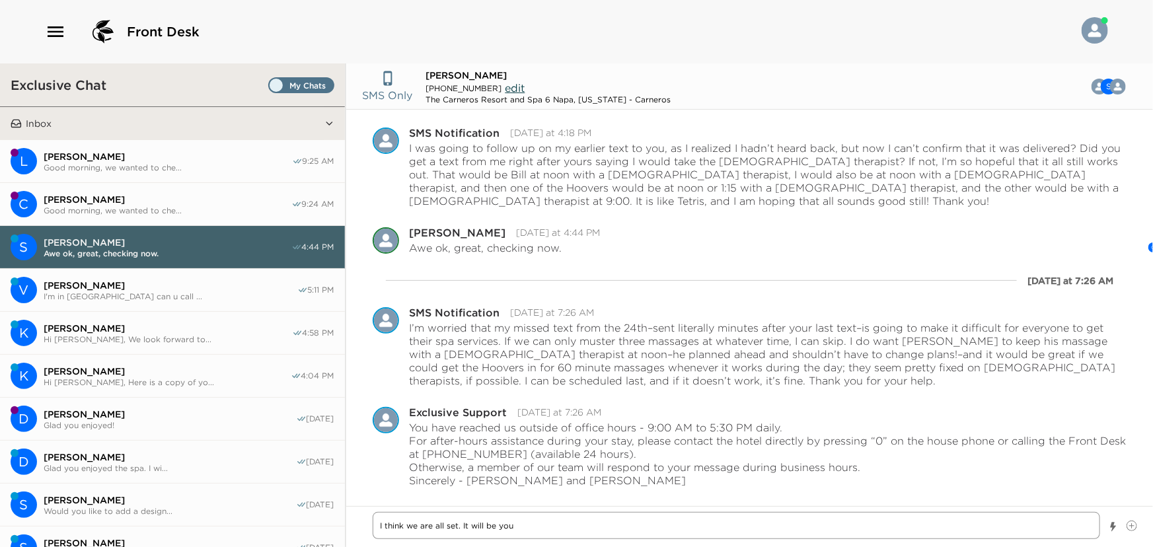
type textarea "x"
type textarea "I think we are all set. It will be you a"
type textarea "x"
type textarea "I think we are all set. It will be you an"
type textarea "x"
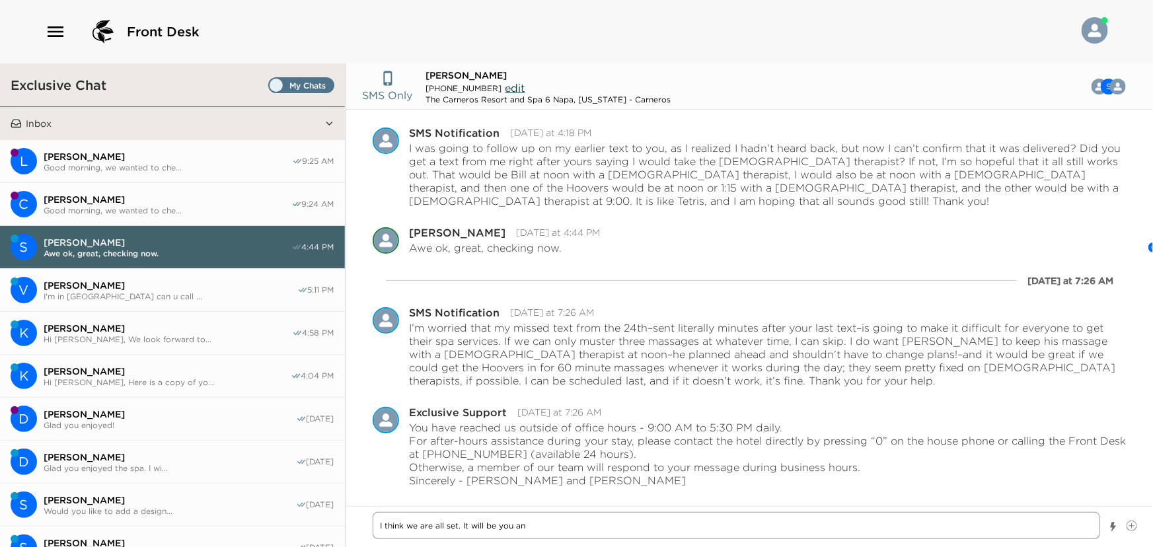
type textarea "I think we are all set. It will be you and"
type textarea "x"
type textarea "I think we are all set. It will be you and"
type textarea "x"
type textarea "I think we are all set. It will be you and B"
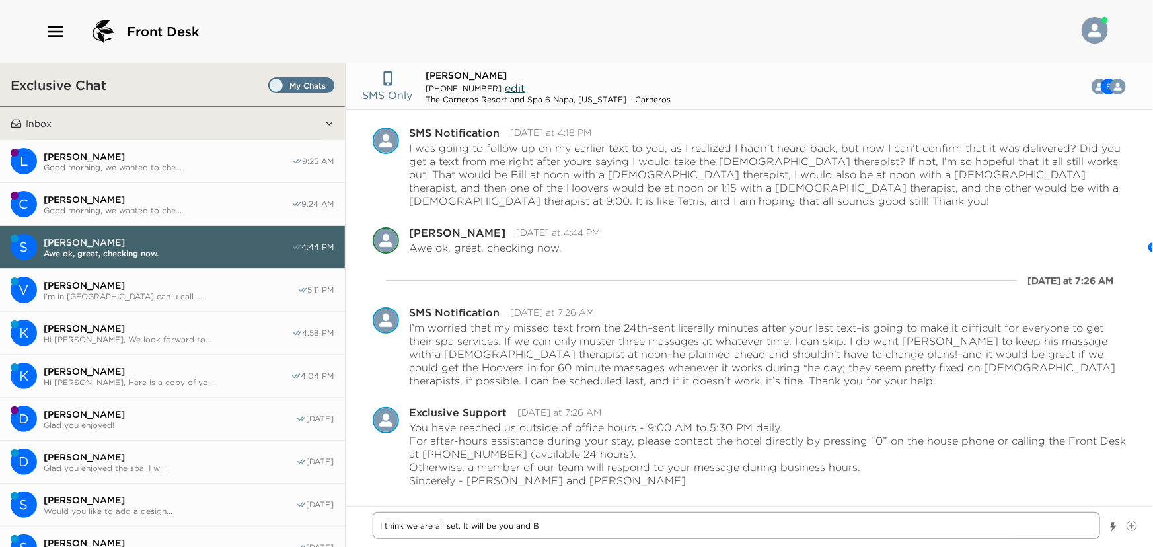
type textarea "x"
type textarea "I think we are all set. It will be you and Bi"
type textarea "x"
type textarea "I think we are all set. It will be you and Bil"
type textarea "x"
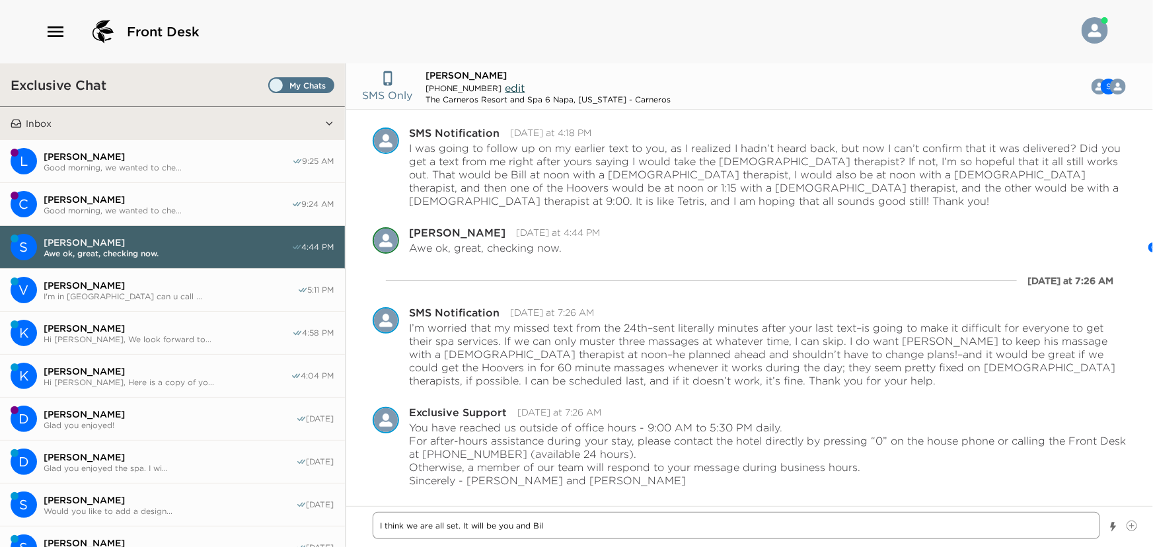
type textarea "I think we are all set. It will be you and Bill"
type textarea "x"
type textarea "I think we are all set. It will be you and Bill"
type textarea "x"
type textarea "I think we are all set. It will be you and Bill a"
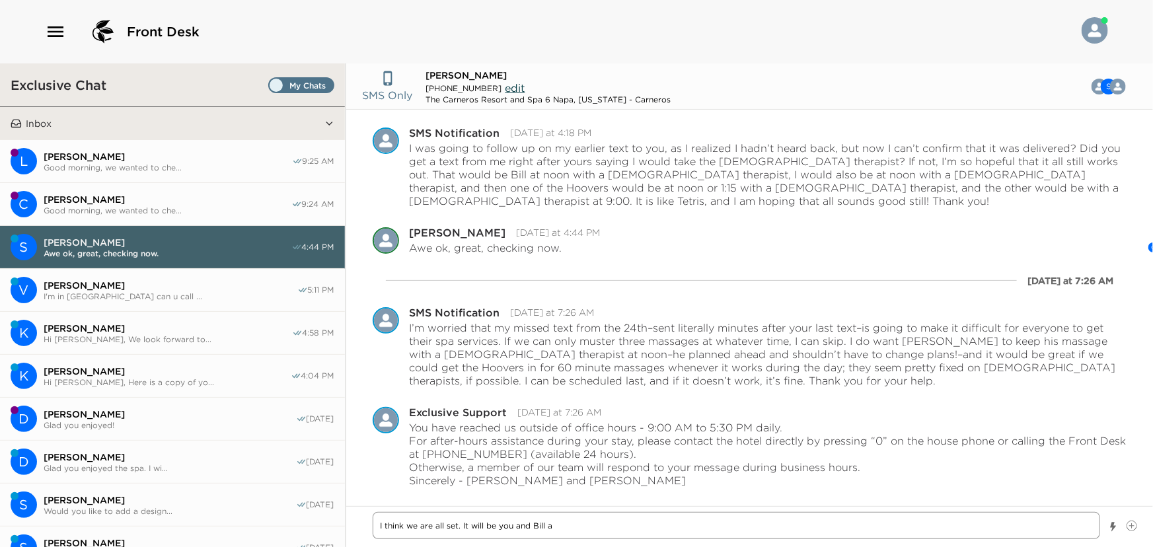
type textarea "x"
type textarea "I think we are all set. It will be you and Bill at"
type textarea "x"
type textarea "I think we are all set. It will be you and Bill at"
type textarea "x"
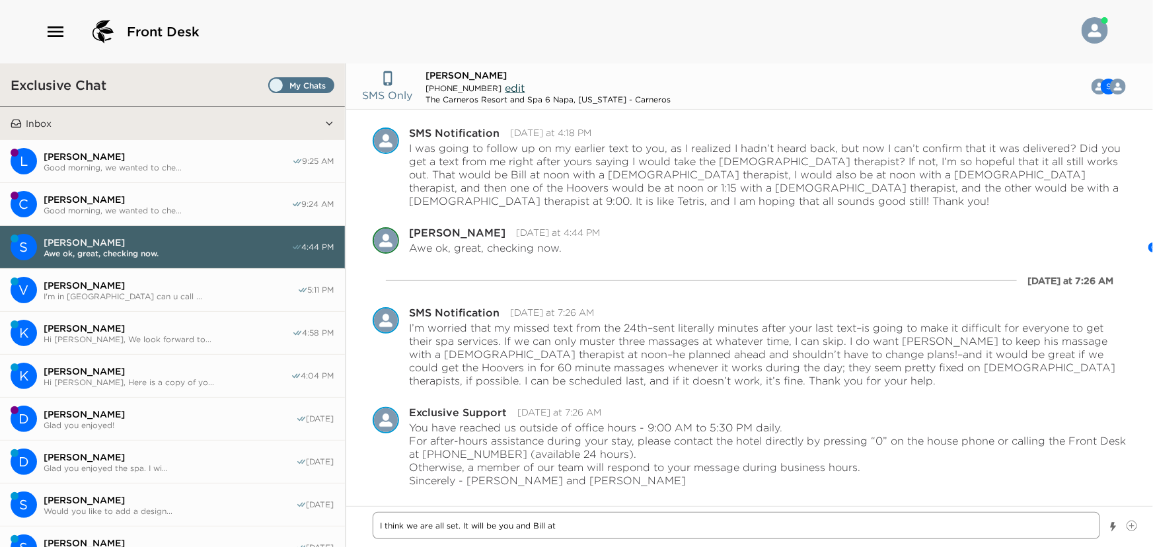
type textarea "I think we are all set. It will be you and Bill at 1"
type textarea "x"
type textarea "I think we are all set. It will be you and Bill at 12"
click at [599, 522] on textarea "I think we are all set. It will be you and Bill at 12, [PERSON_NAME] and 12:4" at bounding box center [737, 525] width 728 height 27
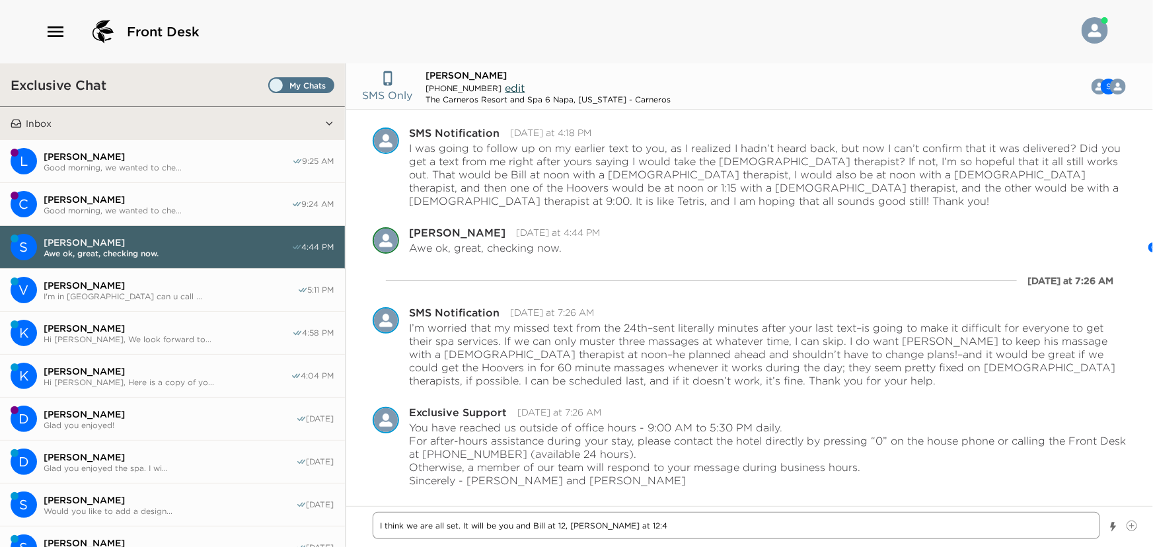
click at [645, 535] on textarea "I think we are all set. It will be you and Bill at 12, [PERSON_NAME] at 12:4" at bounding box center [737, 525] width 728 height 27
click at [760, 523] on textarea "I think we are all set. It will be you and Bill at 12, [PERSON_NAME] at 12:45, …" at bounding box center [737, 525] width 728 height 27
click at [850, 529] on textarea "I think we are all set. It will be you and Bill at 12, [PERSON_NAME] at 12:45, …" at bounding box center [737, 525] width 728 height 27
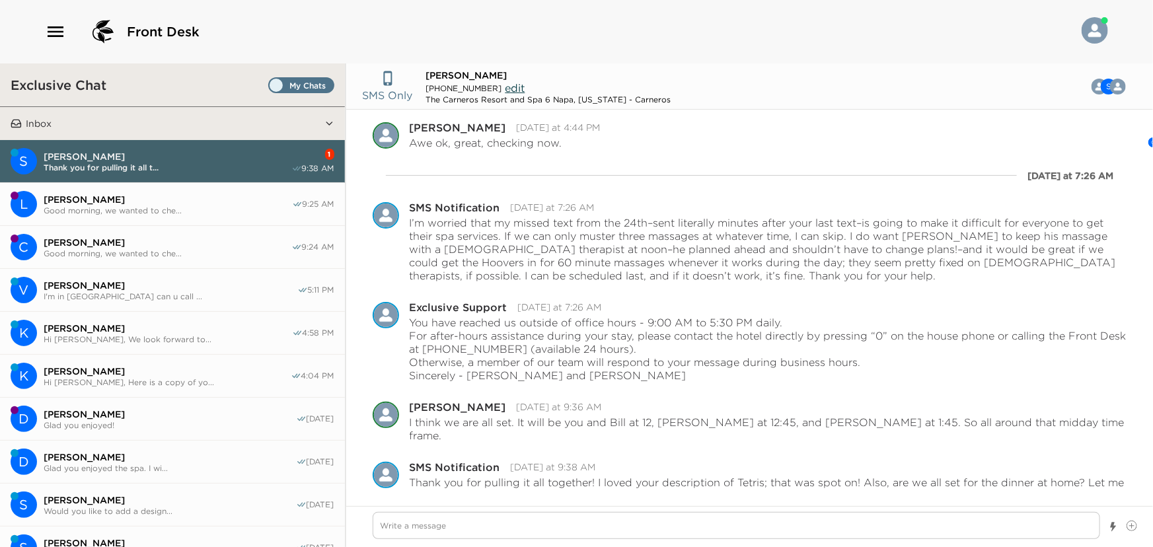
scroll to position [1396, 0]
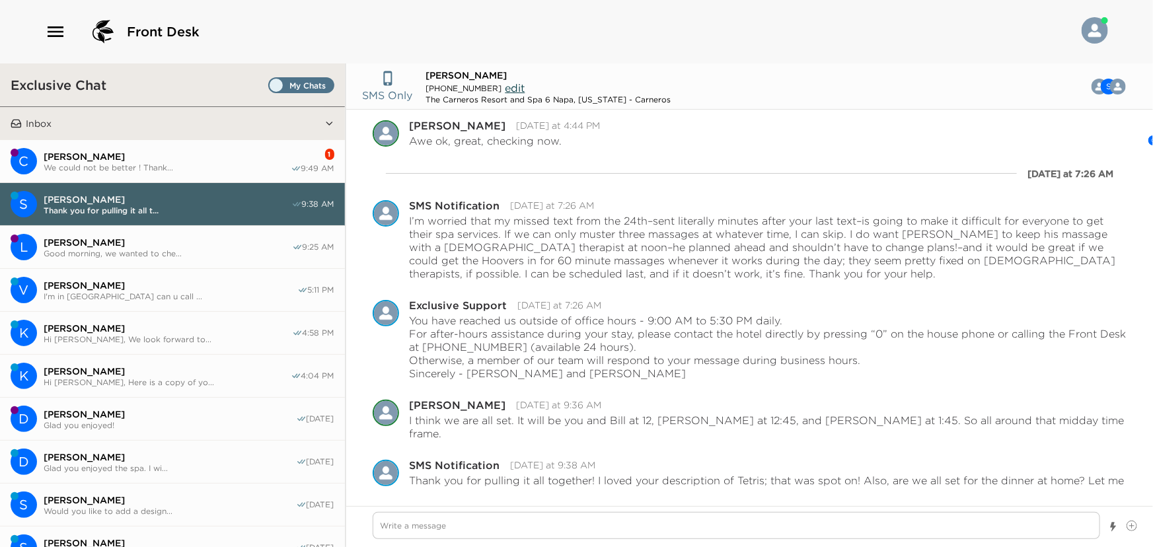
click at [122, 159] on span "[PERSON_NAME]" at bounding box center [167, 157] width 247 height 12
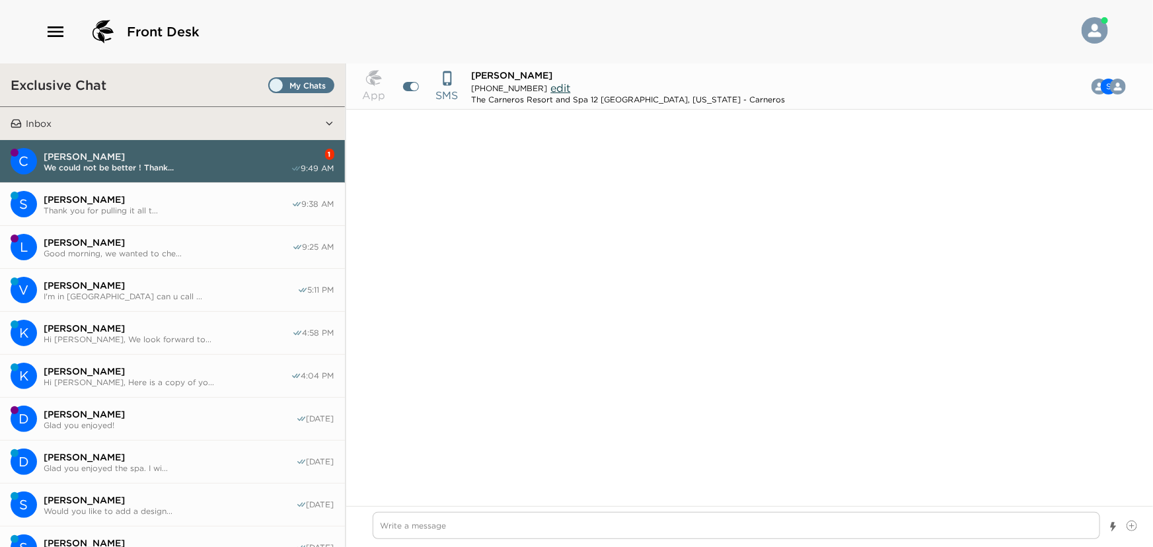
scroll to position [1107, 0]
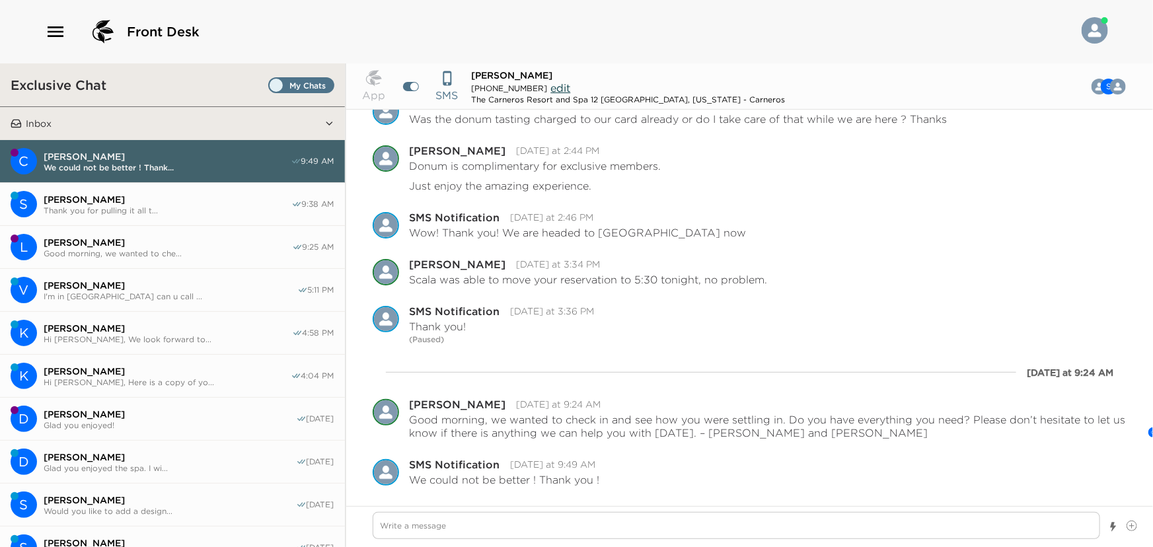
click at [71, 200] on span "[PERSON_NAME]" at bounding box center [168, 200] width 248 height 12
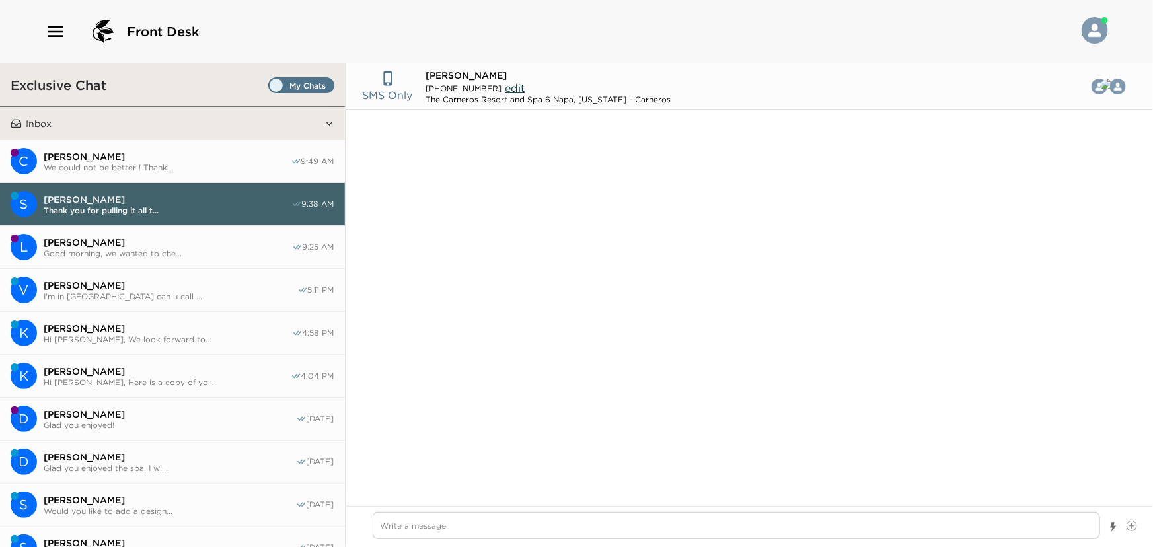
scroll to position [948, 0]
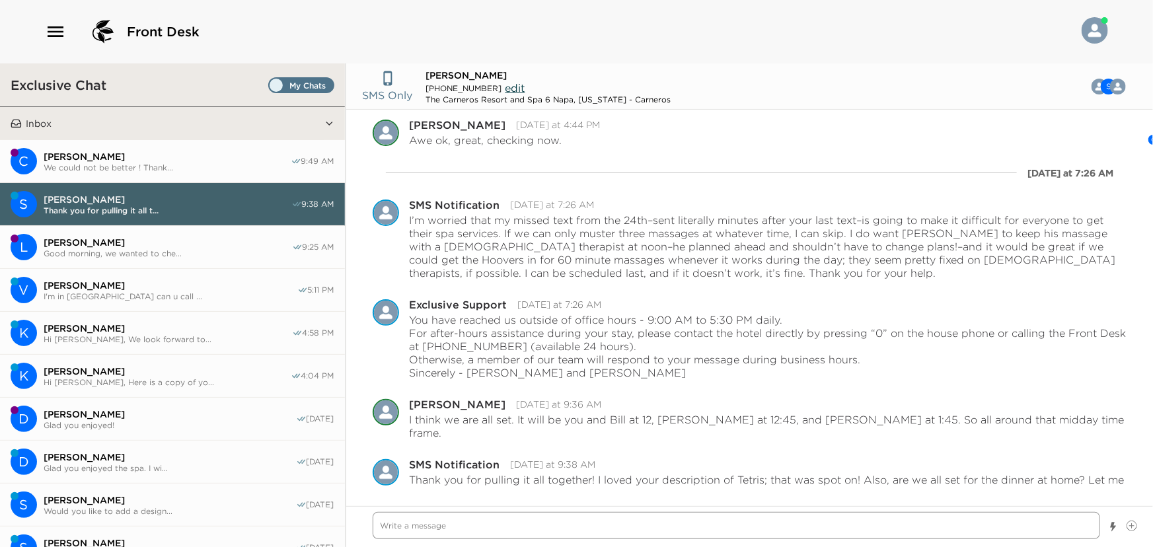
click at [572, 527] on textarea "Write a message" at bounding box center [737, 525] width 728 height 27
click at [436, 522] on textarea "Yes, Chef has your menu choices" at bounding box center [737, 525] width 728 height 27
click at [543, 523] on textarea "Yes, Chef has your menu choices" at bounding box center [737, 525] width 728 height 27
drag, startPoint x: 606, startPoint y: 525, endPoint x: 757, endPoint y: 523, distance: 151.3
click at [757, 523] on textarea "Yes, Chef has your menu choices. Just let me know if you need any groceries for…" at bounding box center [737, 525] width 728 height 27
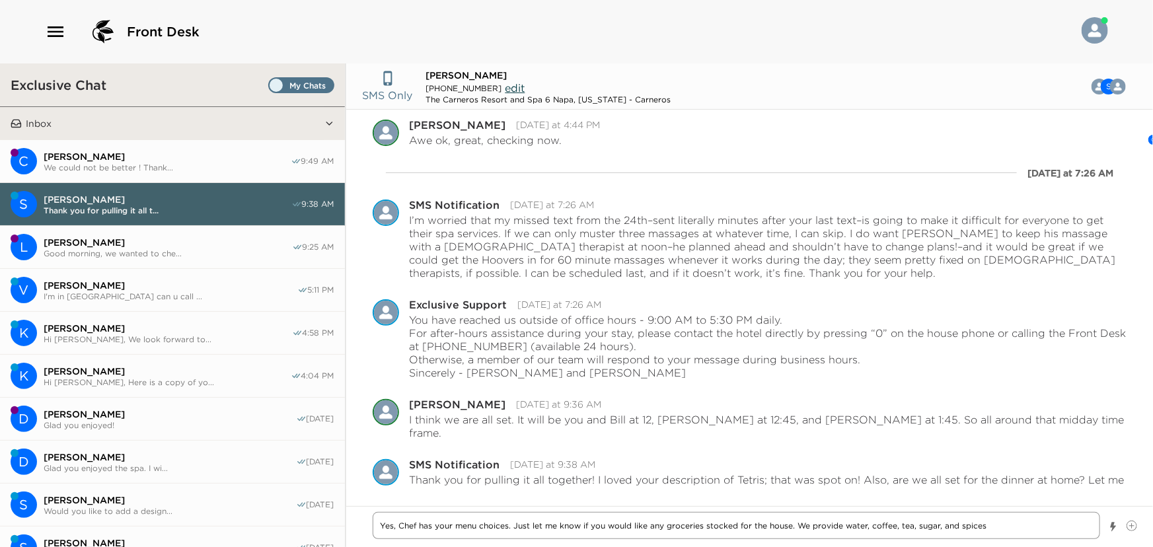
click at [938, 525] on textarea "Yes, Chef has your menu choices. Just let me know if you would like any groceri…" at bounding box center [737, 525] width 728 height 27
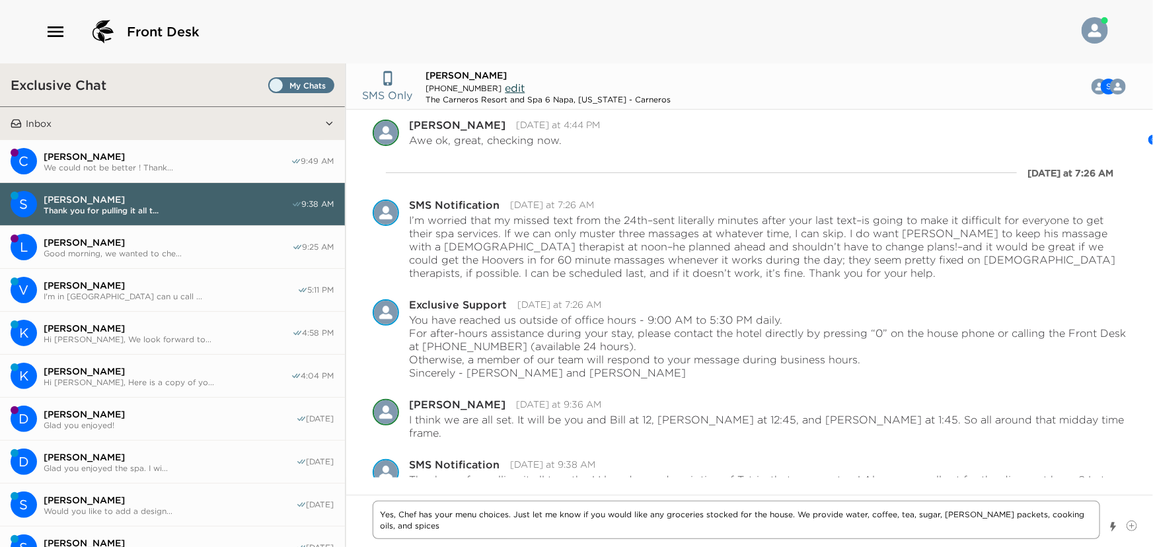
click at [424, 524] on textarea "Yes, Chef has your menu choices. Just let me know if you would like any groceri…" at bounding box center [737, 520] width 728 height 38
click at [587, 520] on textarea "Yes, Chef has your menu choices. Just let me know if you would like any groceri…" at bounding box center [737, 520] width 728 height 38
click at [1132, 478] on icon "close" at bounding box center [1129, 479] width 9 height 11
drag, startPoint x: 436, startPoint y: 511, endPoint x: 434, endPoint y: 544, distance: 33.1
click at [436, 511] on textarea "Yes, Chef has your menu choices. Just let me know if you would like any groceri…" at bounding box center [737, 520] width 728 height 38
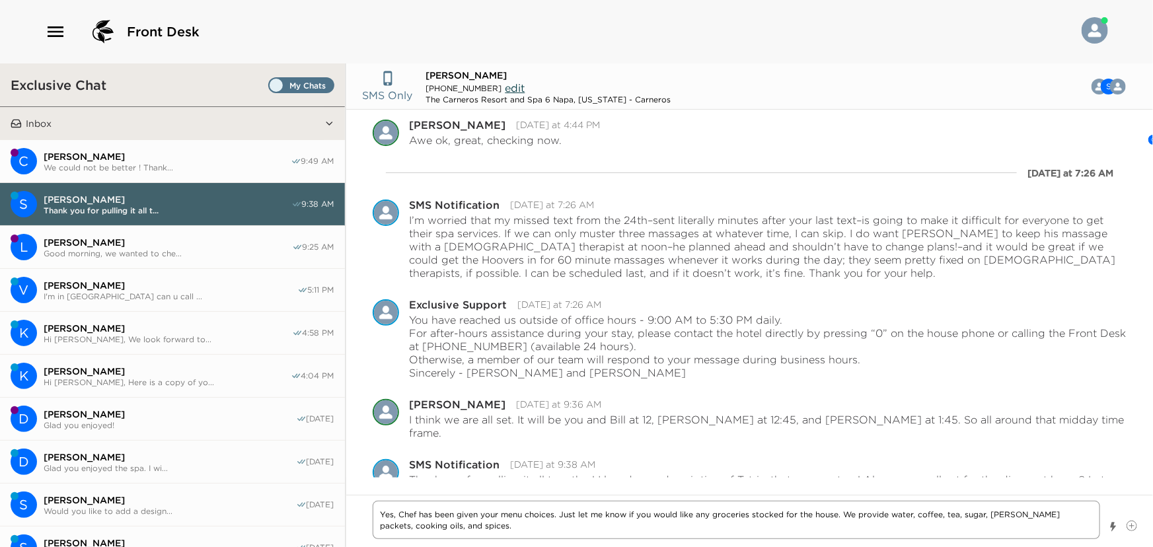
click at [592, 517] on textarea "Yes, Chef has been given your menu choices. Just let me know if you would like …" at bounding box center [737, 520] width 728 height 38
click at [465, 529] on textarea "Yes, Chef has been given your menu choices. Just let us know if you would like …" at bounding box center [737, 520] width 728 height 38
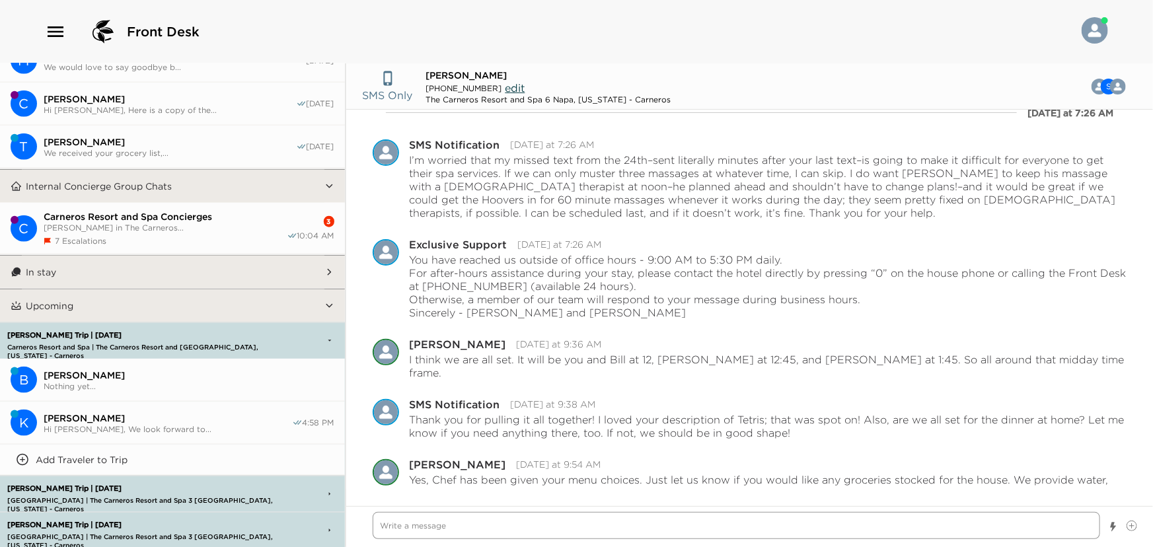
scroll to position [720, 0]
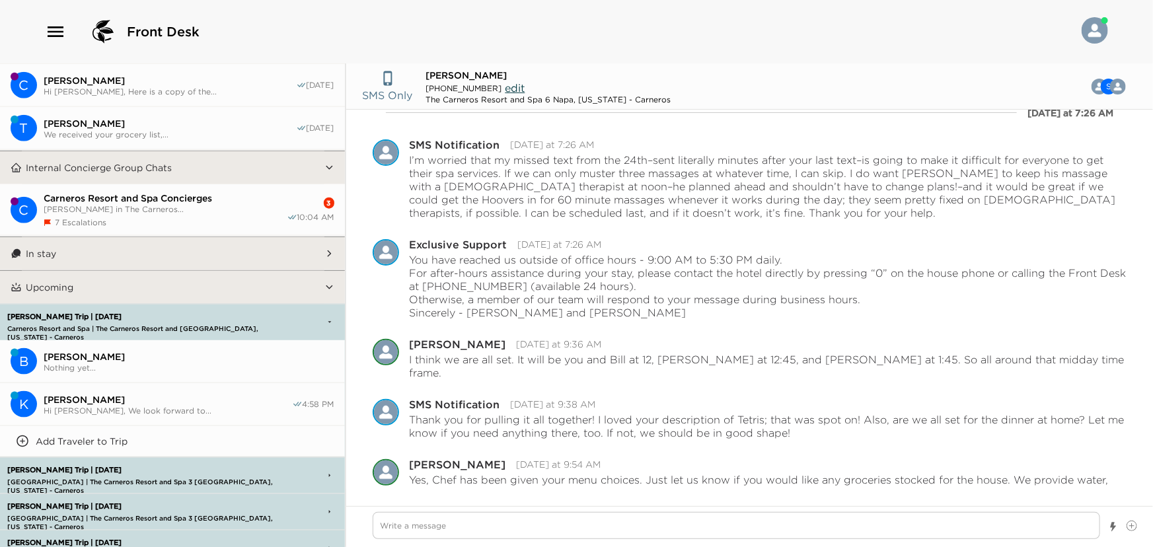
click at [128, 197] on span "Carneros Resort and Spa Concierges" at bounding box center [165, 198] width 243 height 12
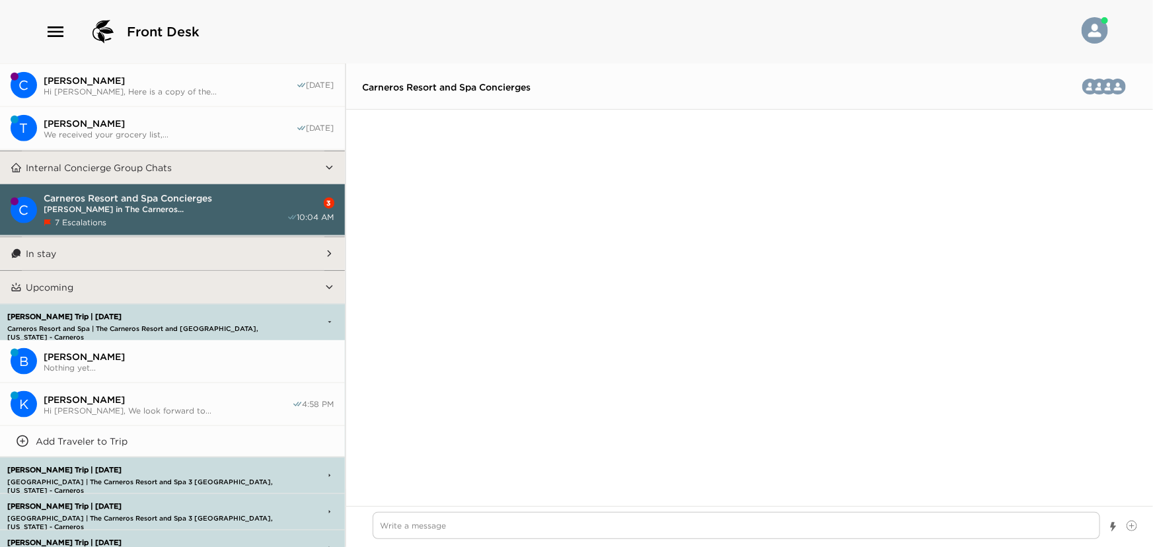
scroll to position [2896, 0]
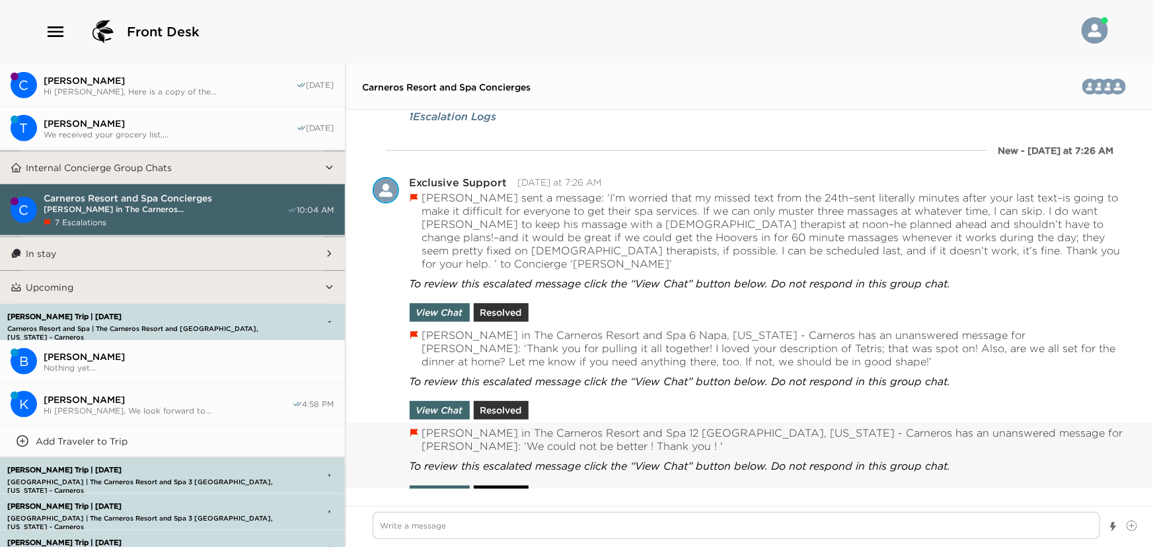
click at [504, 486] on button "Resolved" at bounding box center [501, 495] width 55 height 19
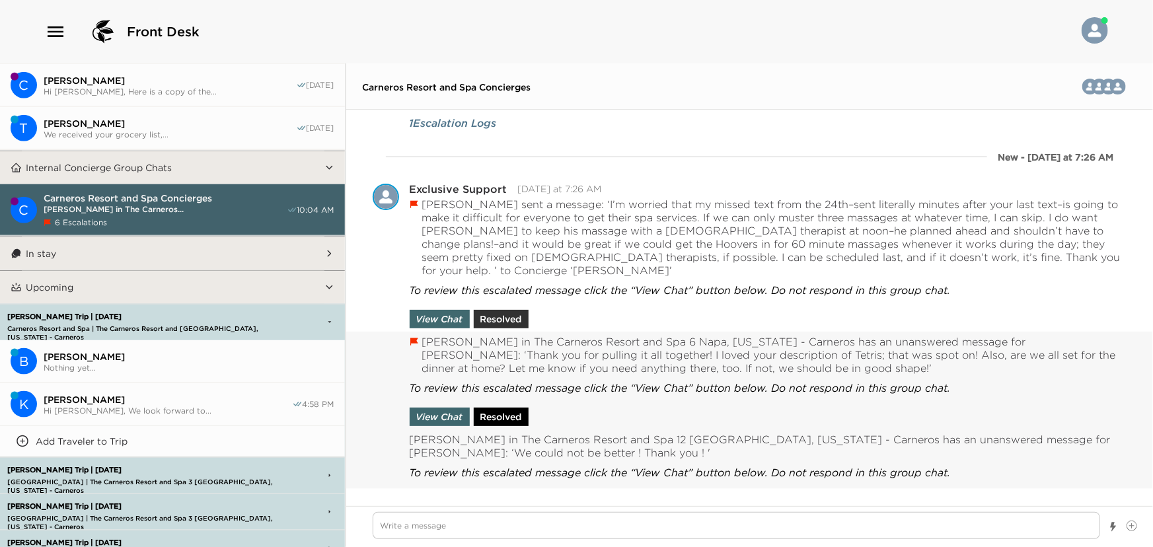
scroll to position [2871, 0]
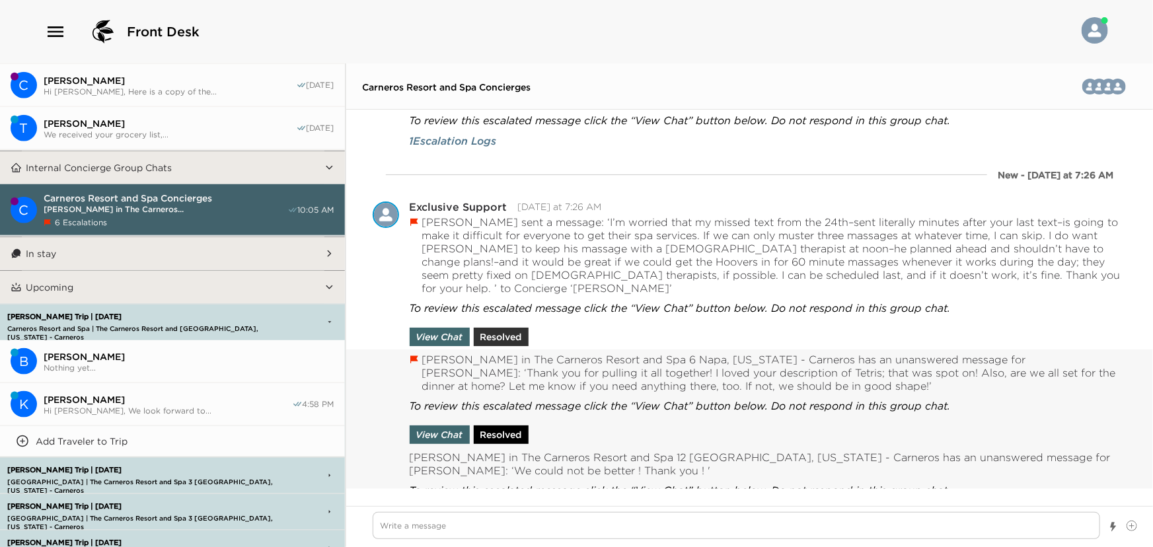
click at [504, 426] on button "Resolved" at bounding box center [501, 435] width 55 height 19
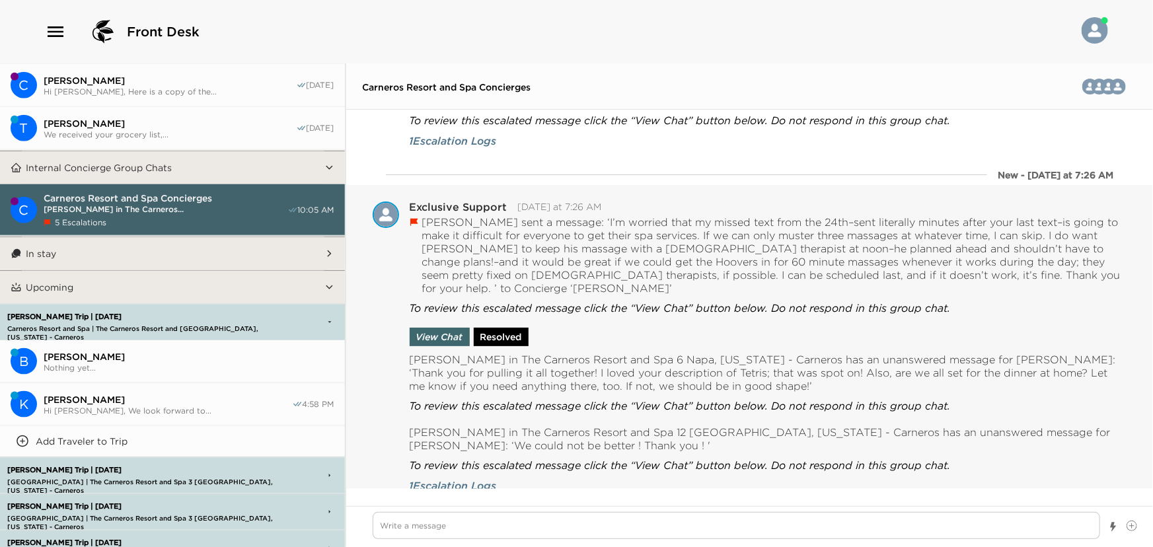
scroll to position [2847, 0]
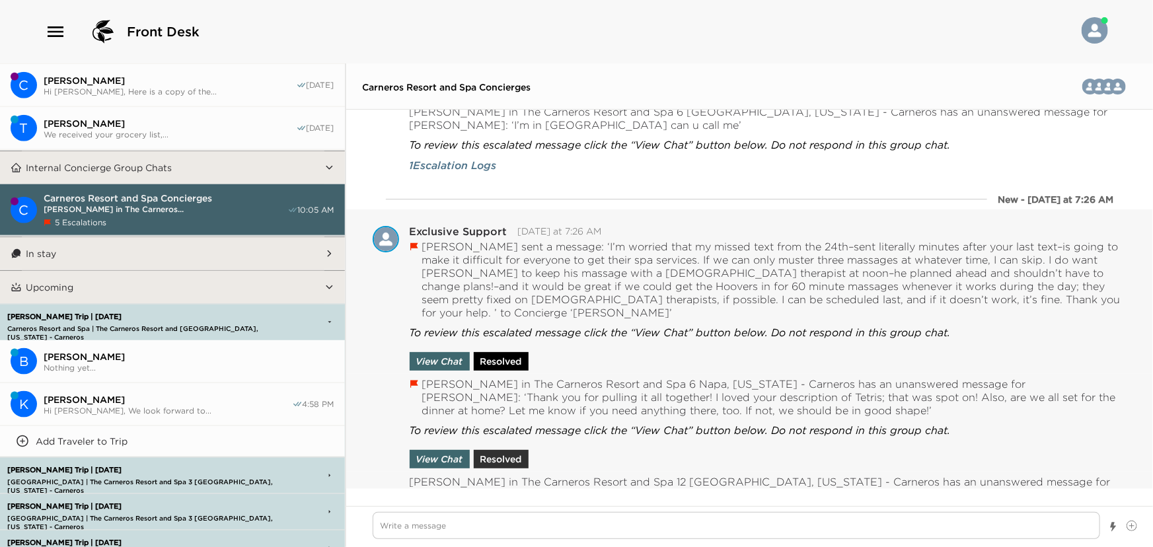
click at [498, 352] on button "Resolved" at bounding box center [501, 361] width 55 height 19
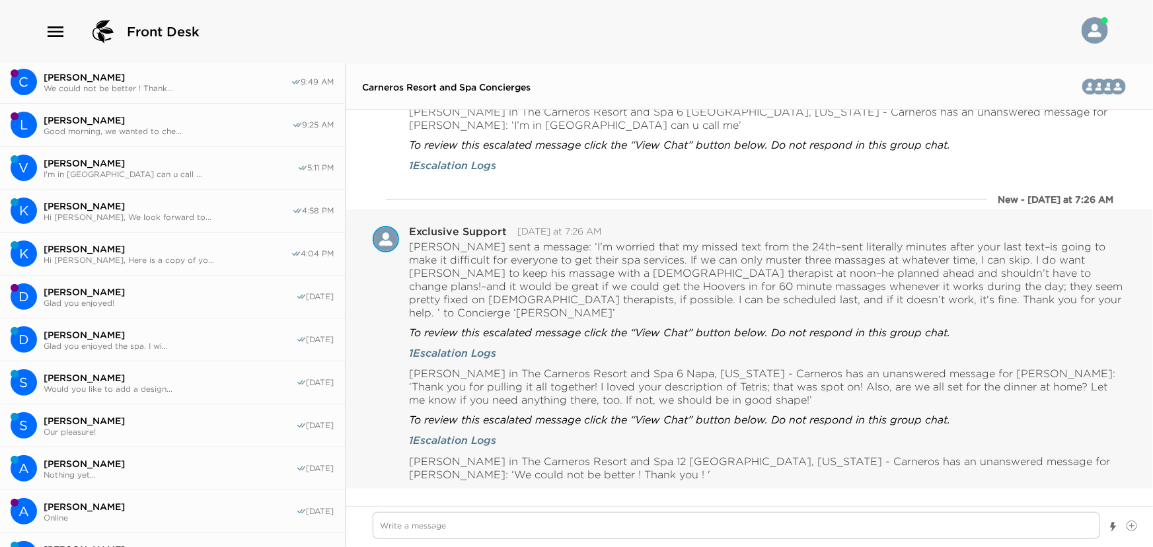
scroll to position [0, 0]
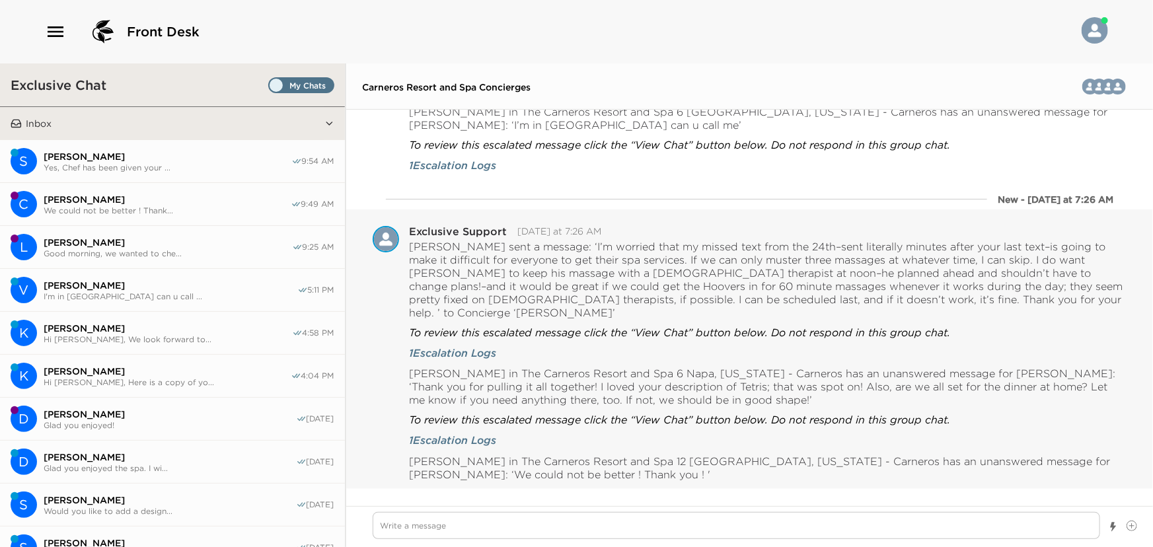
click at [115, 201] on span "[PERSON_NAME]" at bounding box center [167, 200] width 247 height 12
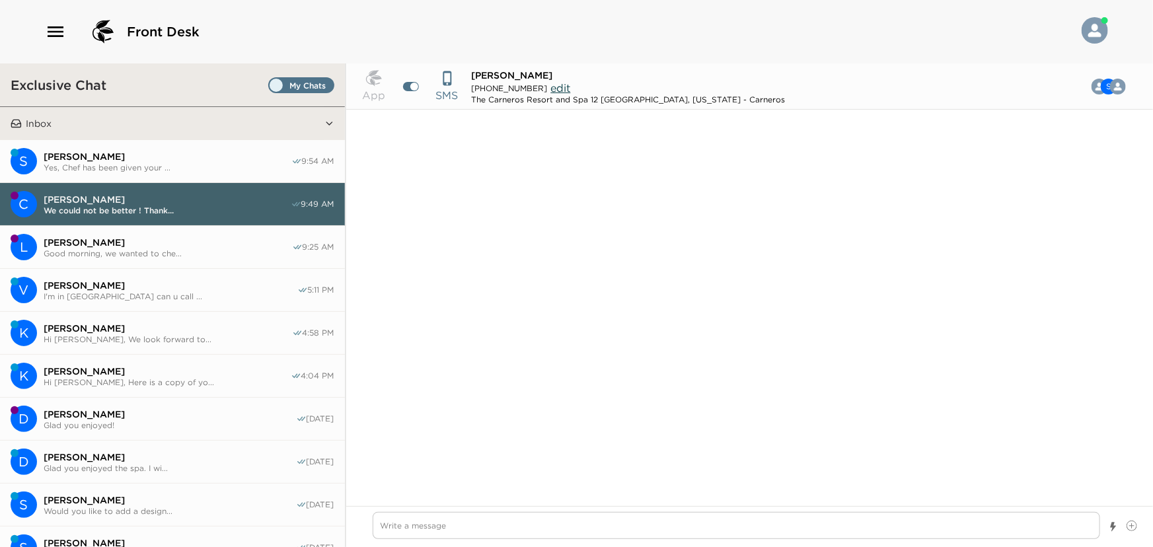
scroll to position [1107, 0]
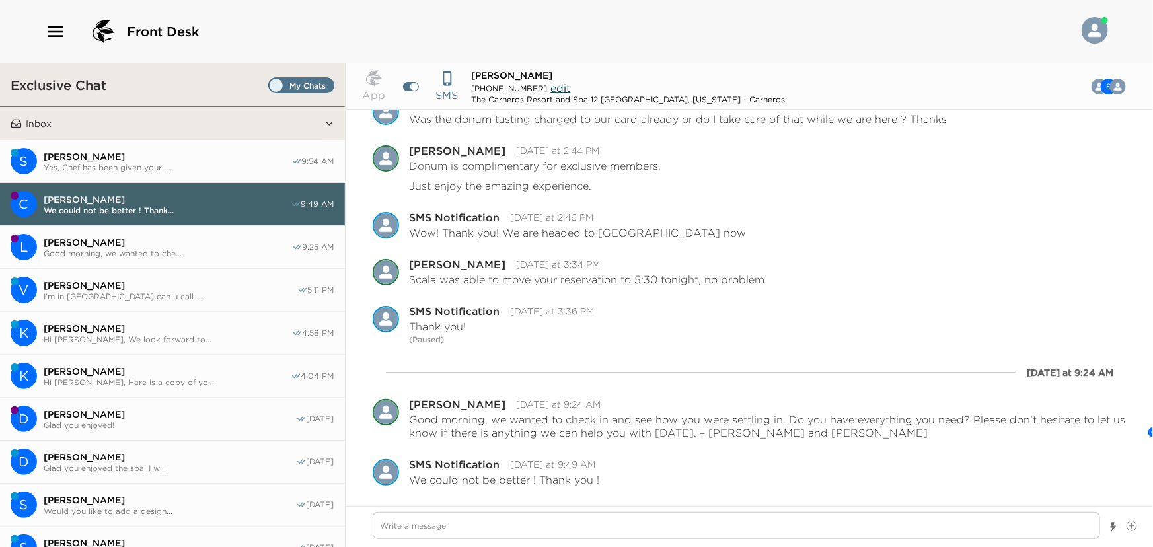
click at [470, 540] on div at bounding box center [737, 527] width 728 height 30
click at [459, 521] on textarea "Write a message" at bounding box center [737, 525] width 728 height 27
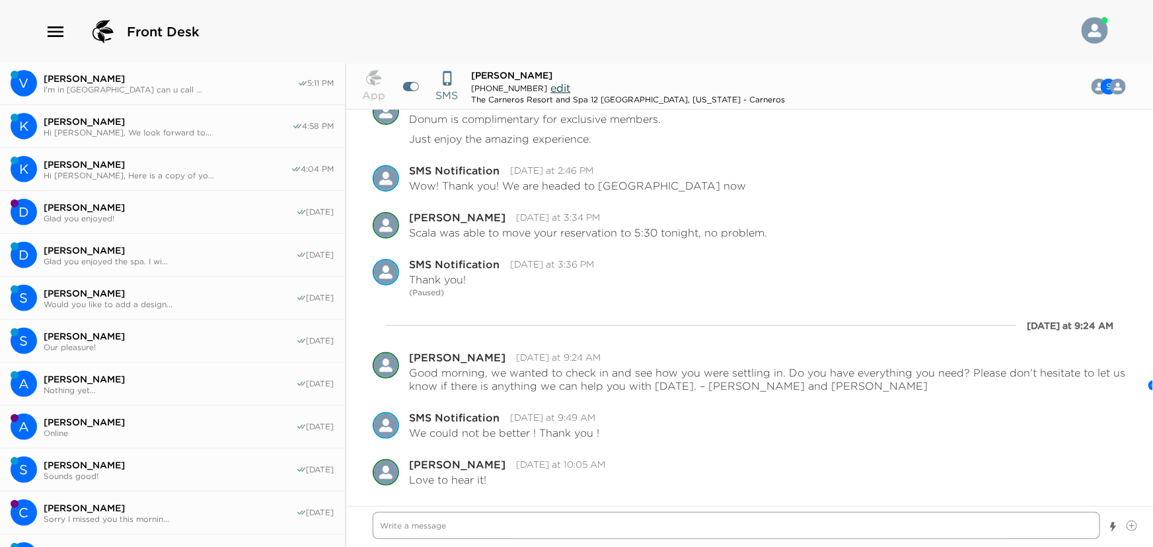
scroll to position [240, 0]
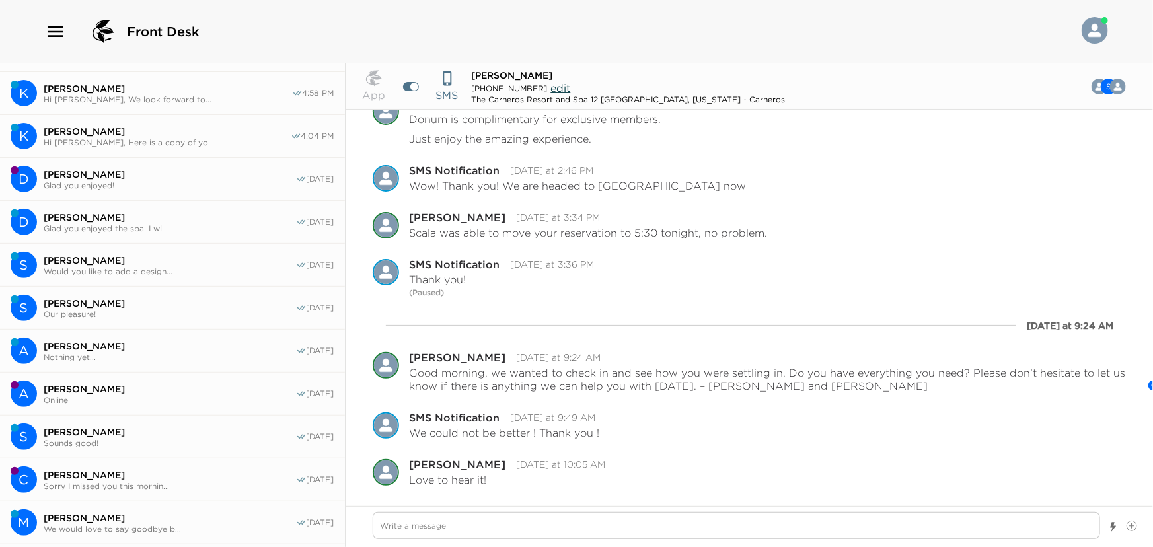
click at [75, 352] on span "Nothing yet..." at bounding box center [170, 357] width 252 height 10
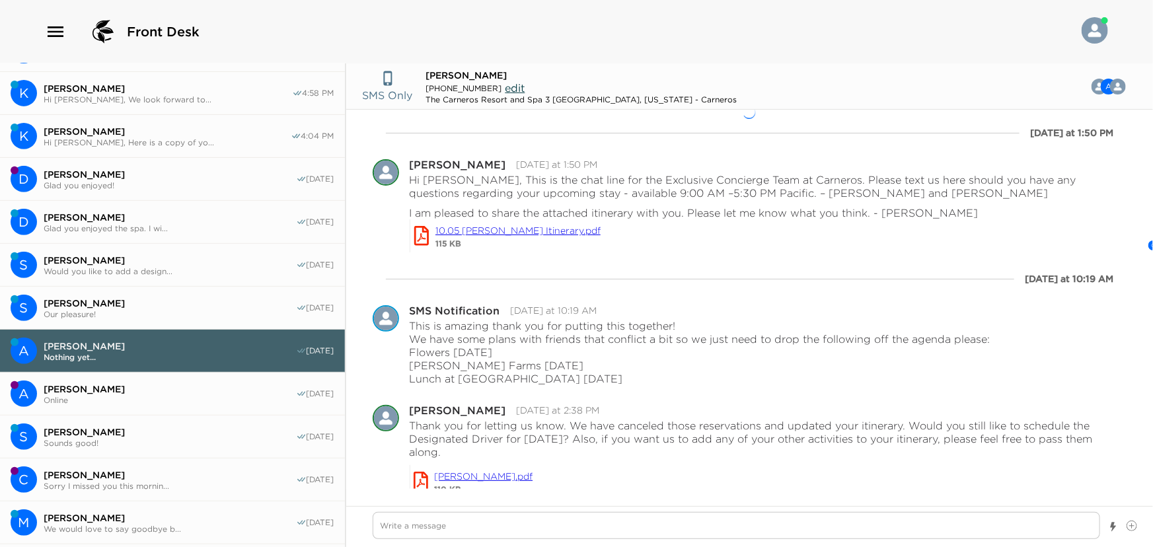
scroll to position [12, 0]
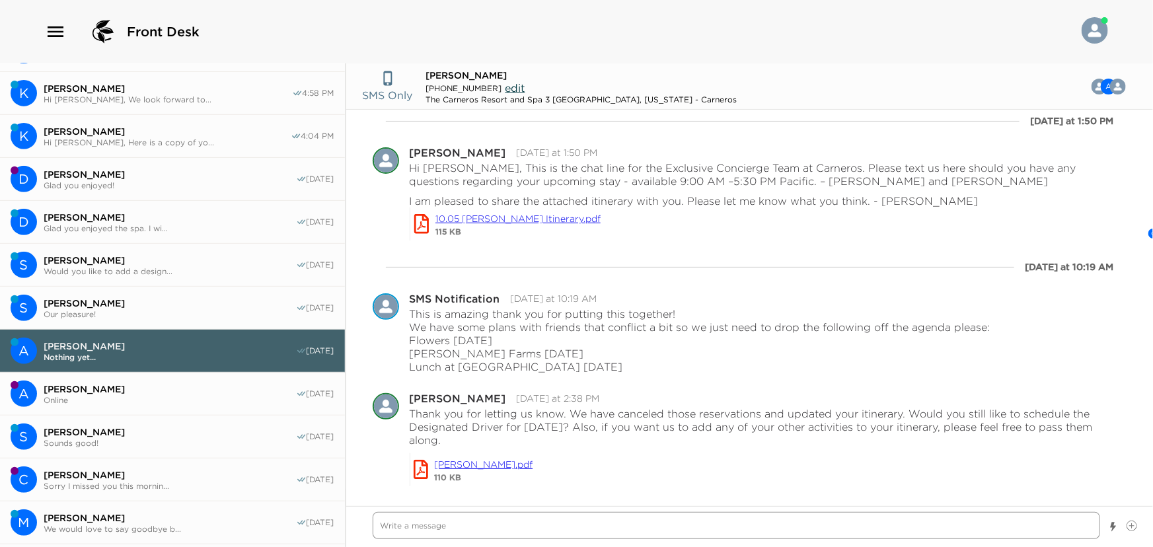
click at [482, 527] on textarea "Write a message" at bounding box center [737, 525] width 728 height 27
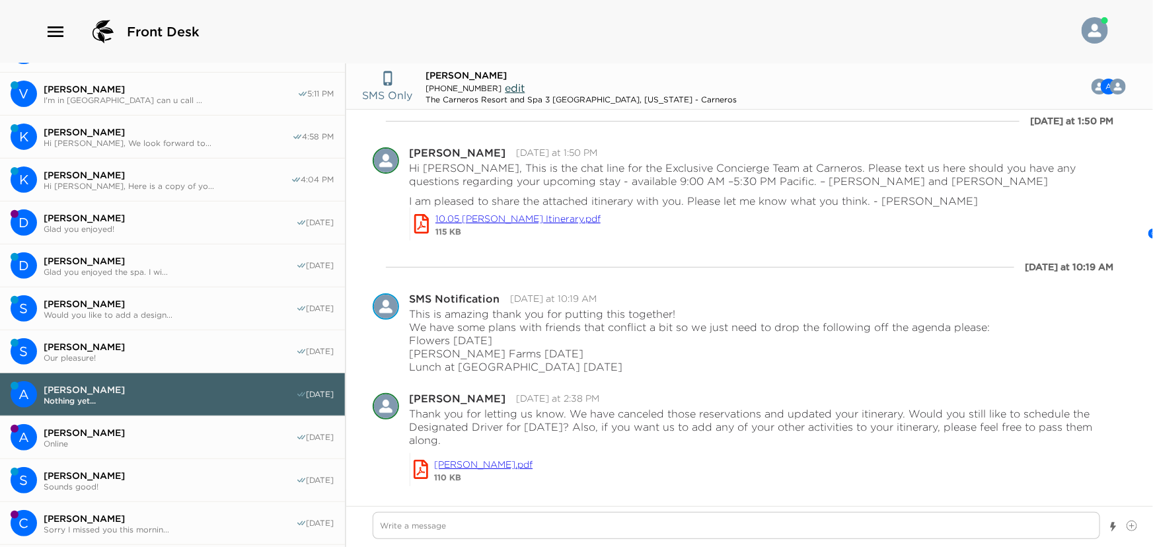
scroll to position [0, 0]
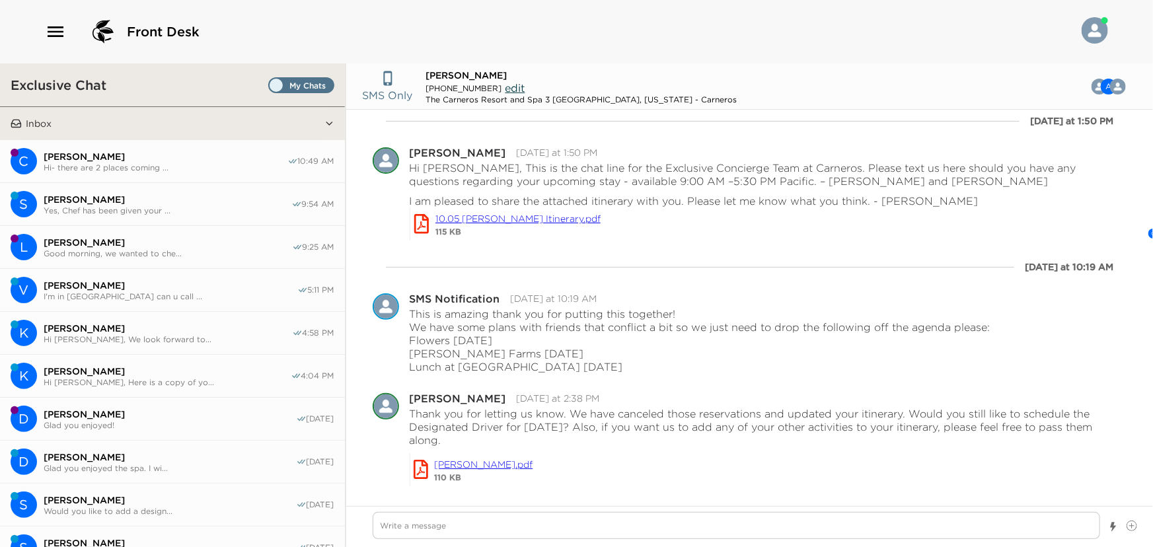
click at [145, 151] on span "[PERSON_NAME]" at bounding box center [166, 157] width 244 height 12
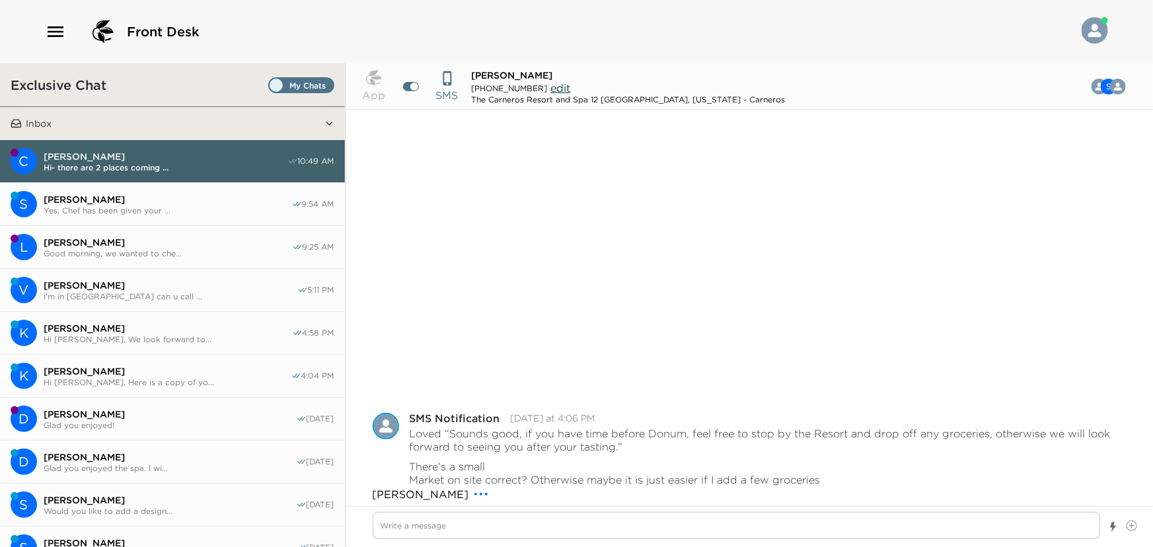
scroll to position [548, 0]
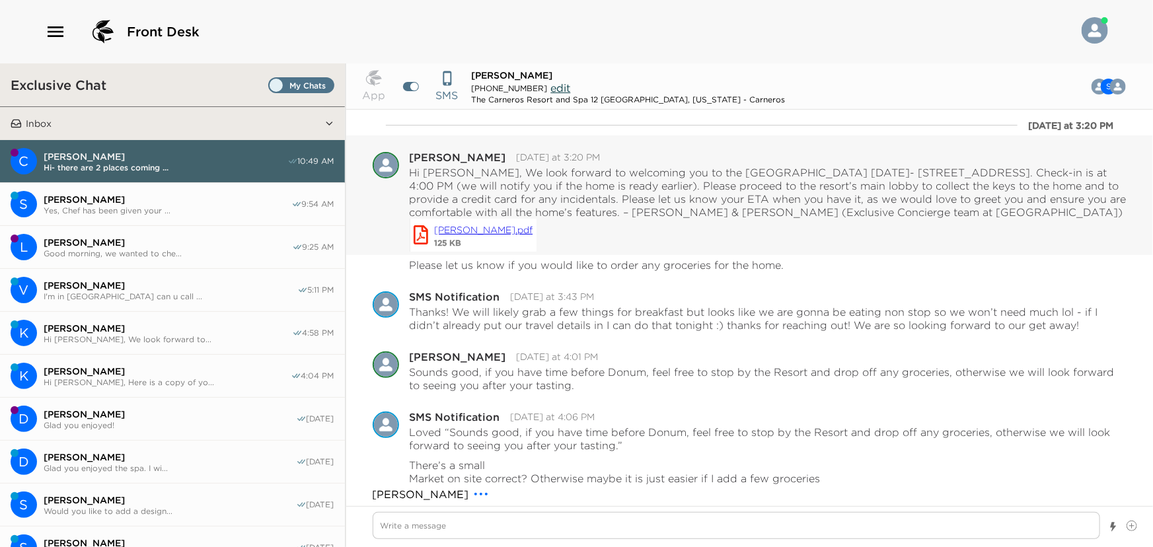
click at [480, 230] on link "[PERSON_NAME].pdf" at bounding box center [483, 230] width 98 height 15
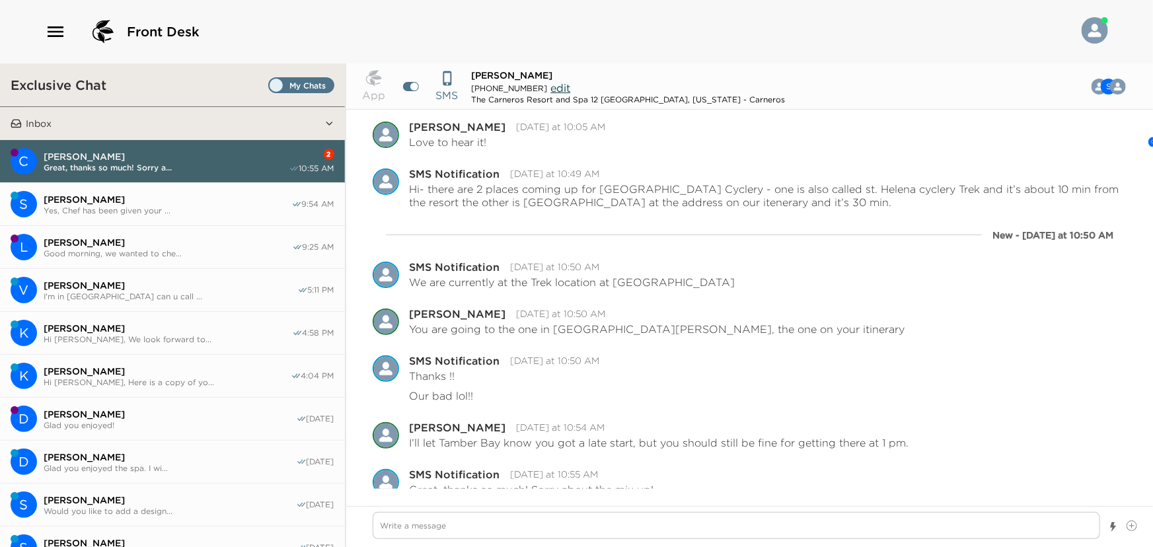
scroll to position [1676, 0]
